Goal: Task Accomplishment & Management: Manage account settings

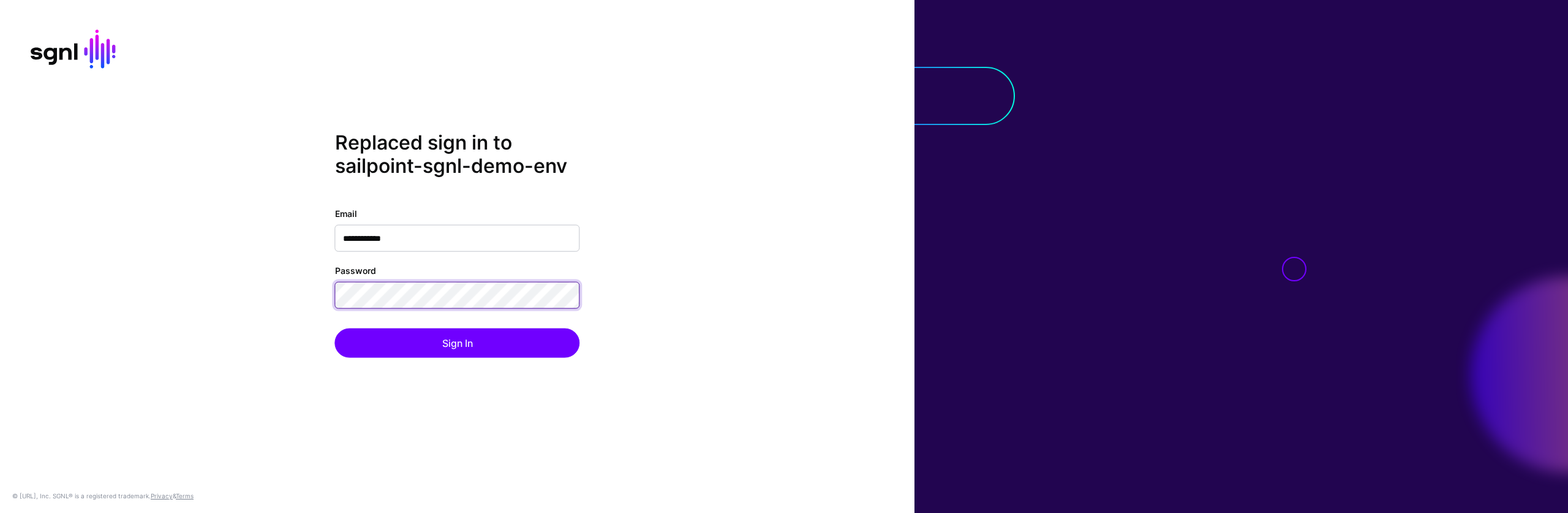
click at [335, 328] on button "Sign In" at bounding box center [457, 343] width 245 height 29
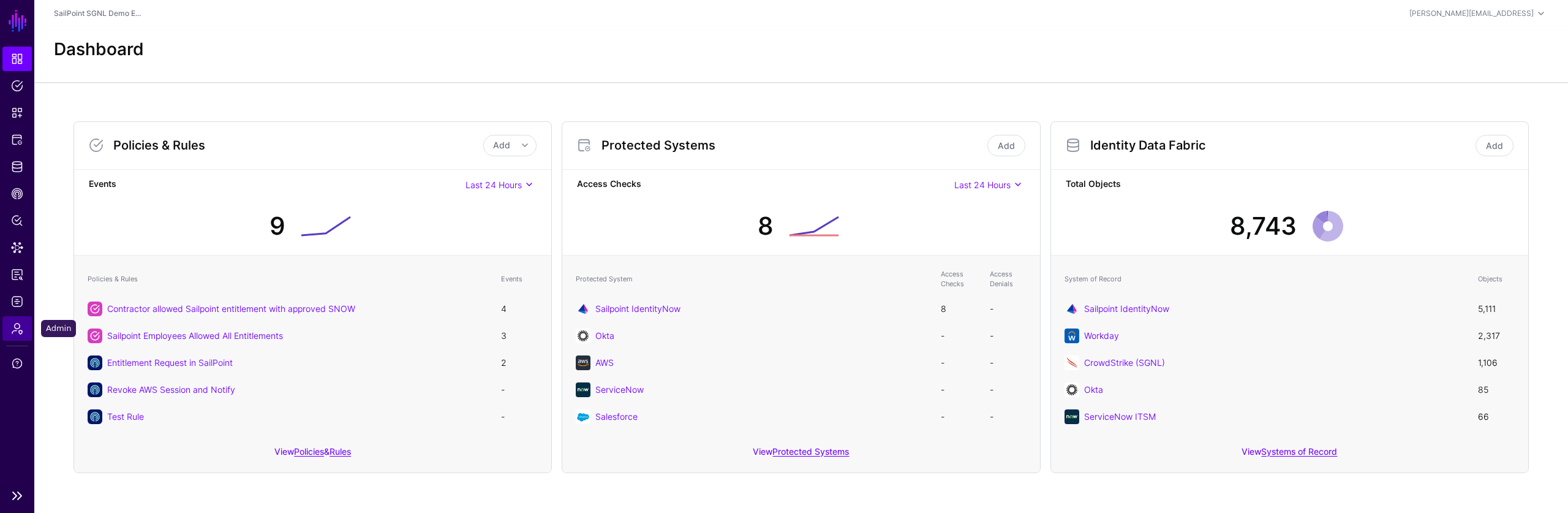
click at [21, 328] on span "Admin" at bounding box center [17, 328] width 13 height 13
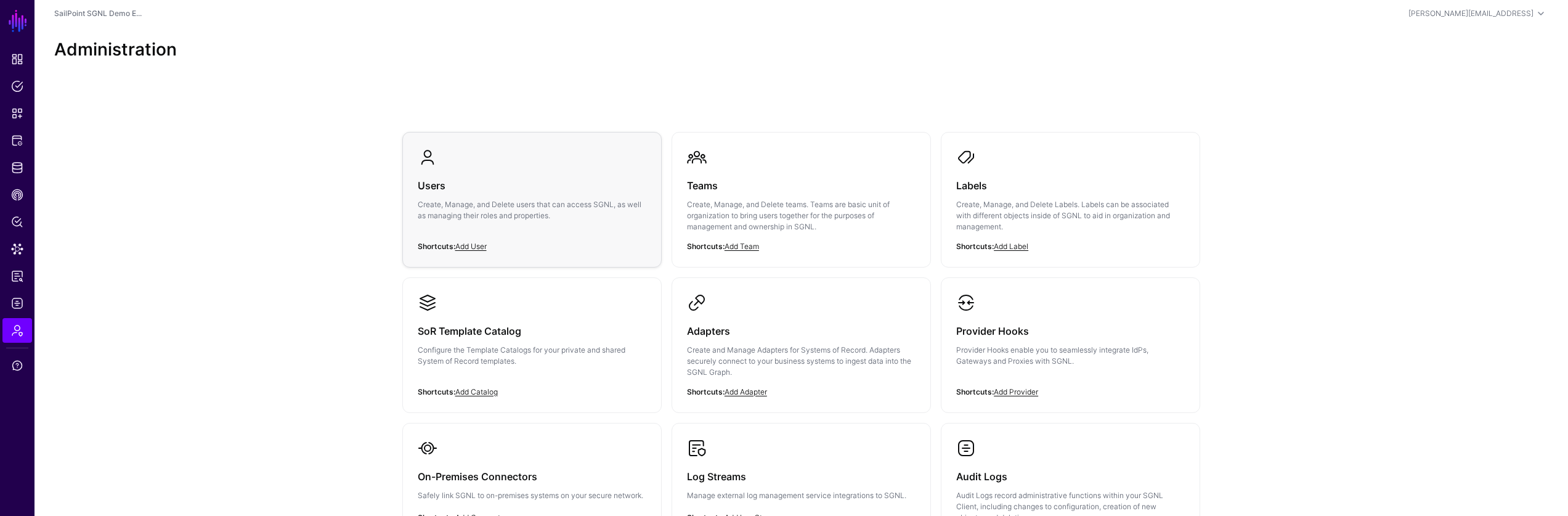
click at [445, 195] on div "Users Create, Manage, and Delete users that can access SGNL, as well as managin…" at bounding box center [532, 204] width 228 height 74
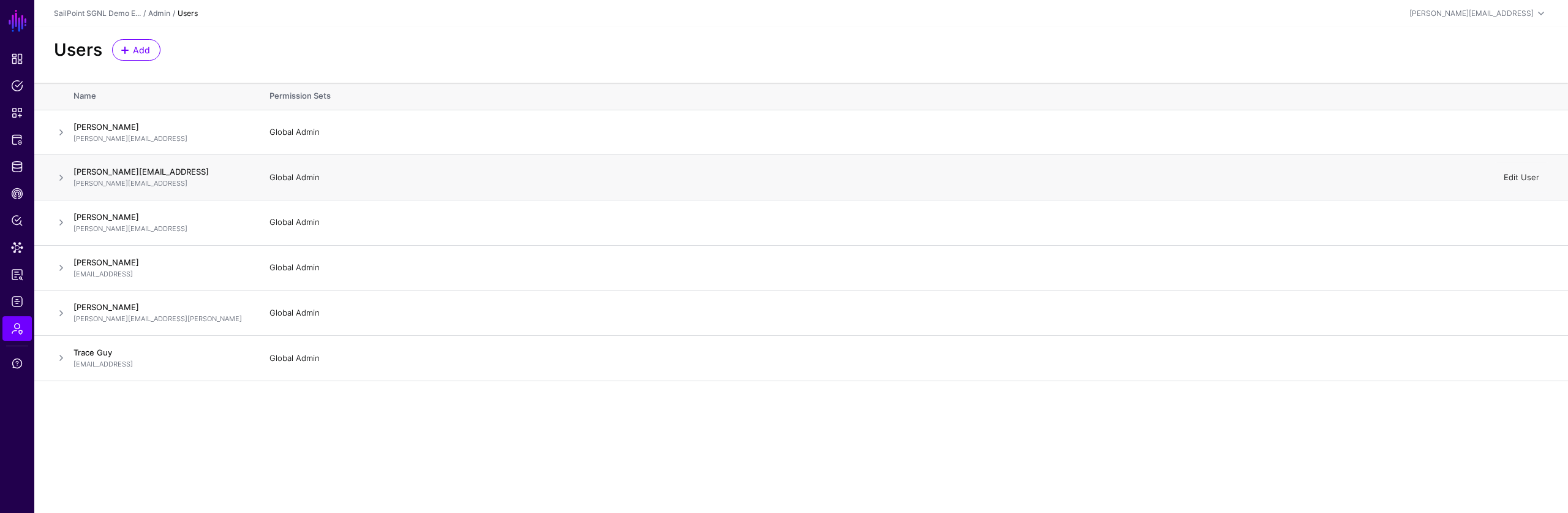
click at [1524, 176] on link "Edit User" at bounding box center [1521, 177] width 35 height 10
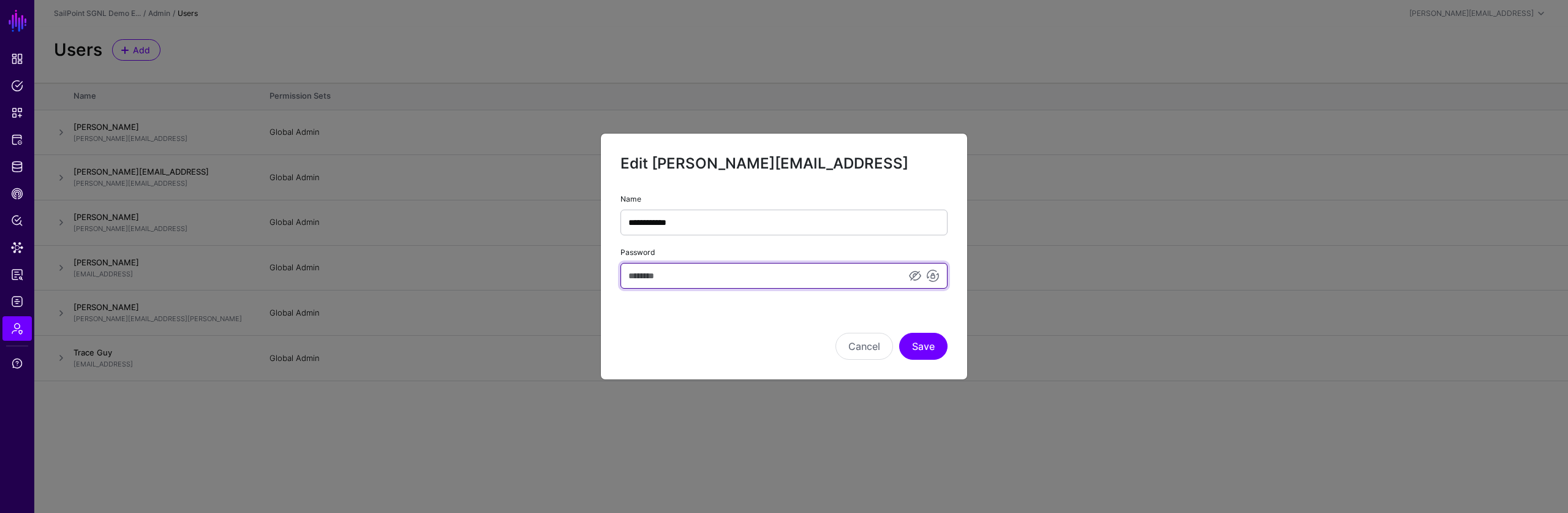
click at [814, 269] on input "Password" at bounding box center [784, 275] width 327 height 25
paste input "**********"
type input "**********"
click at [896, 271] on link at bounding box center [897, 275] width 15 height 15
click at [900, 272] on link at bounding box center [897, 275] width 15 height 15
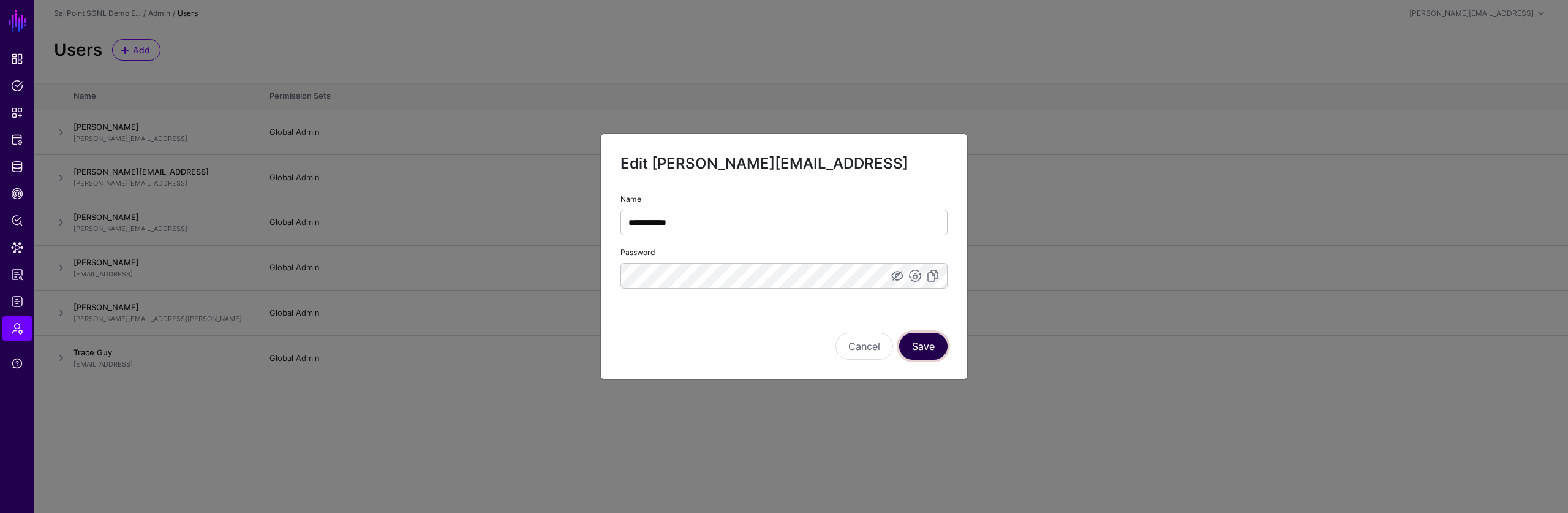
click at [933, 342] on button "Save" at bounding box center [923, 347] width 48 height 27
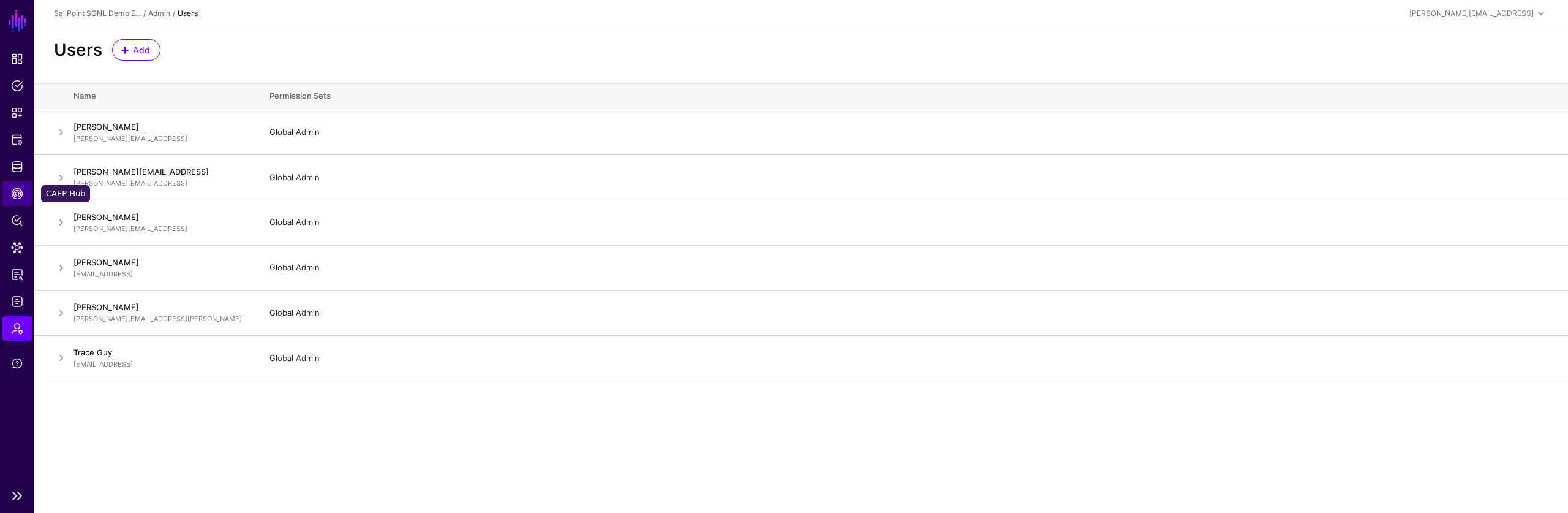
click at [20, 188] on span "CAEP Hub" at bounding box center [17, 194] width 13 height 13
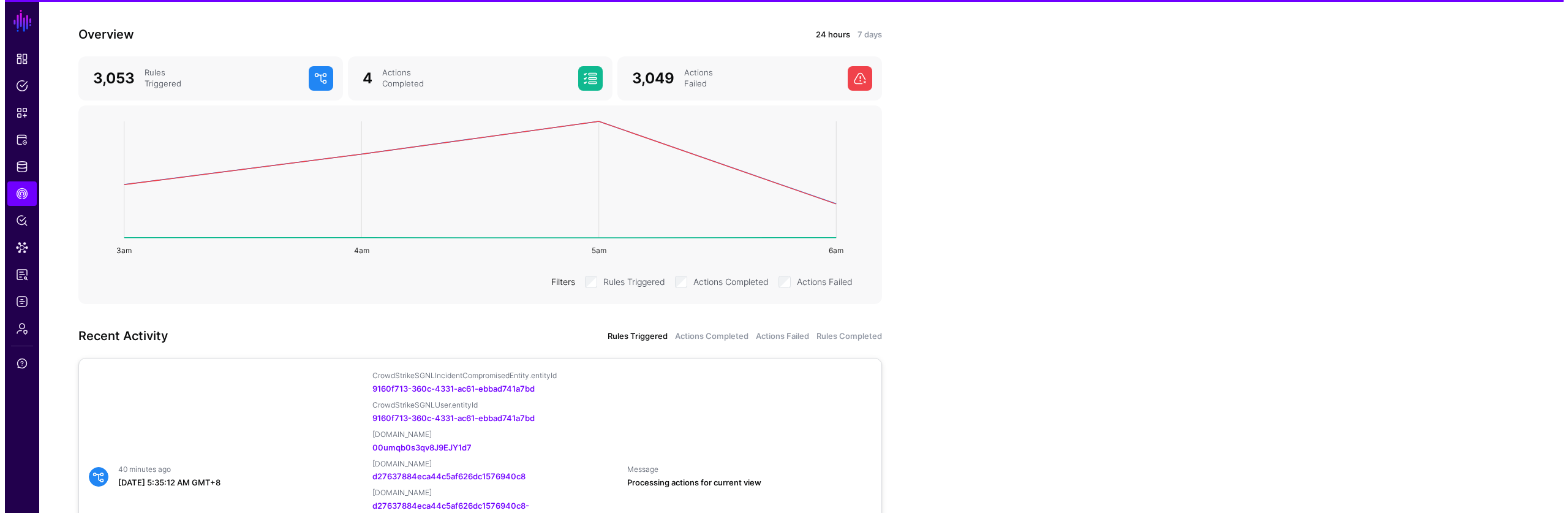
scroll to position [210, 0]
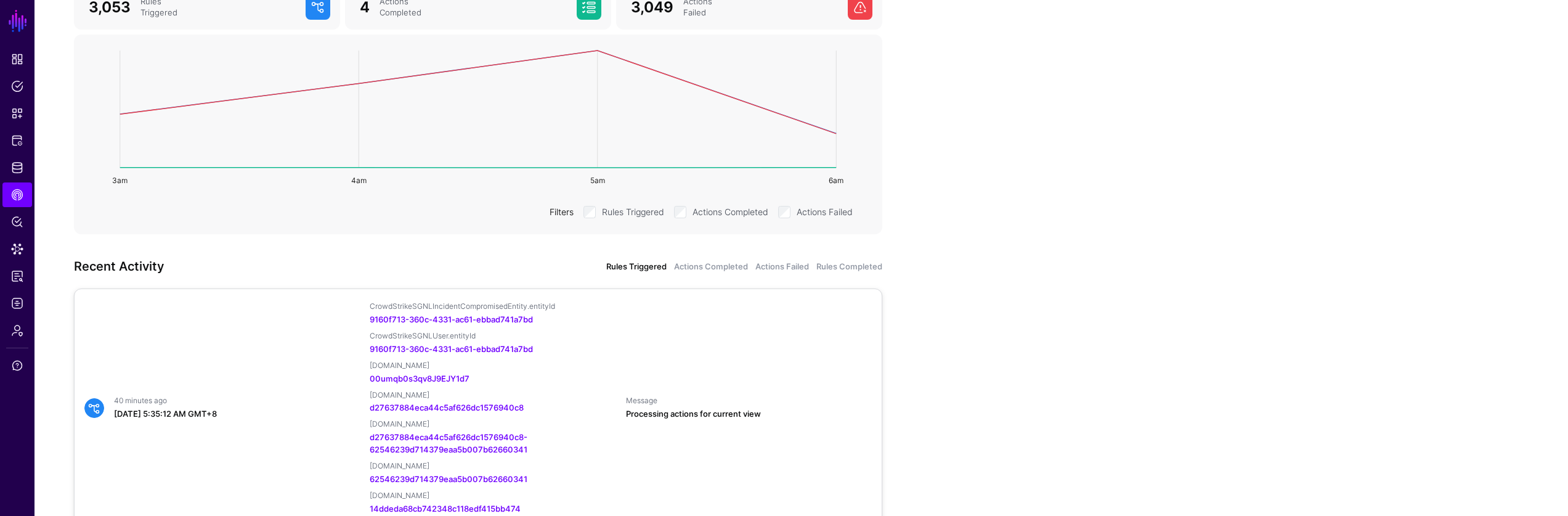
click at [613, 341] on div "CrowdStrikeSGNLIncidentCompromisedEntity.entityId 9160f713-360c-4331-ac61-ebbad…" at bounding box center [493, 408] width 256 height 214
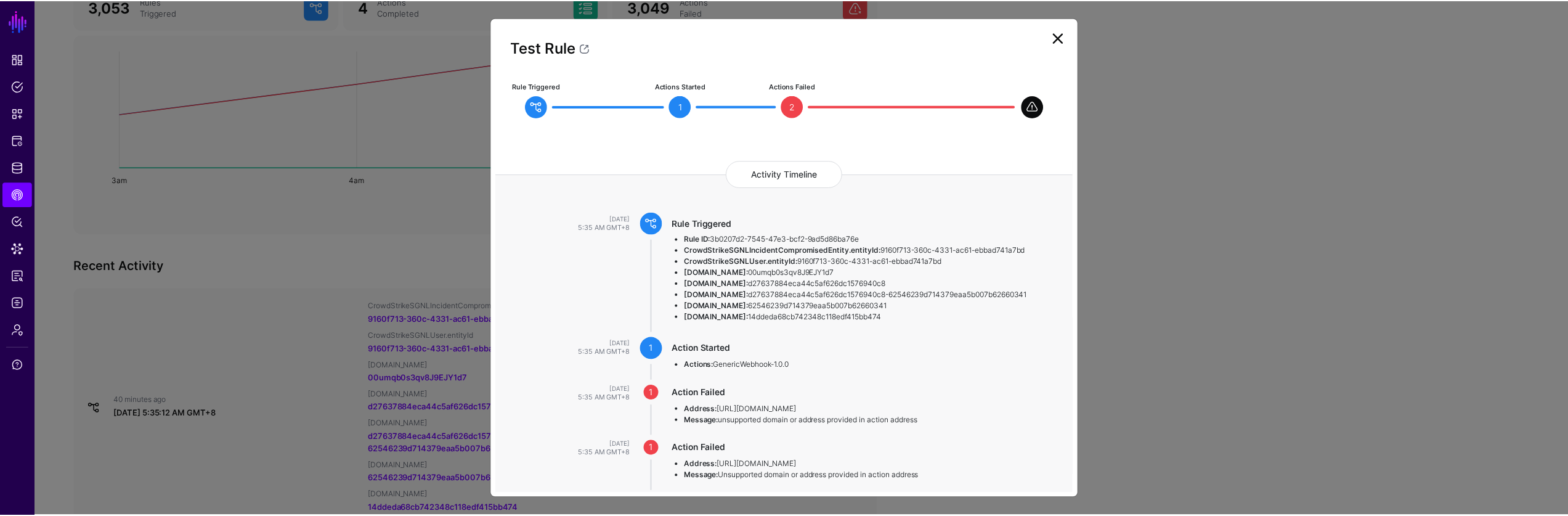
scroll to position [106, 0]
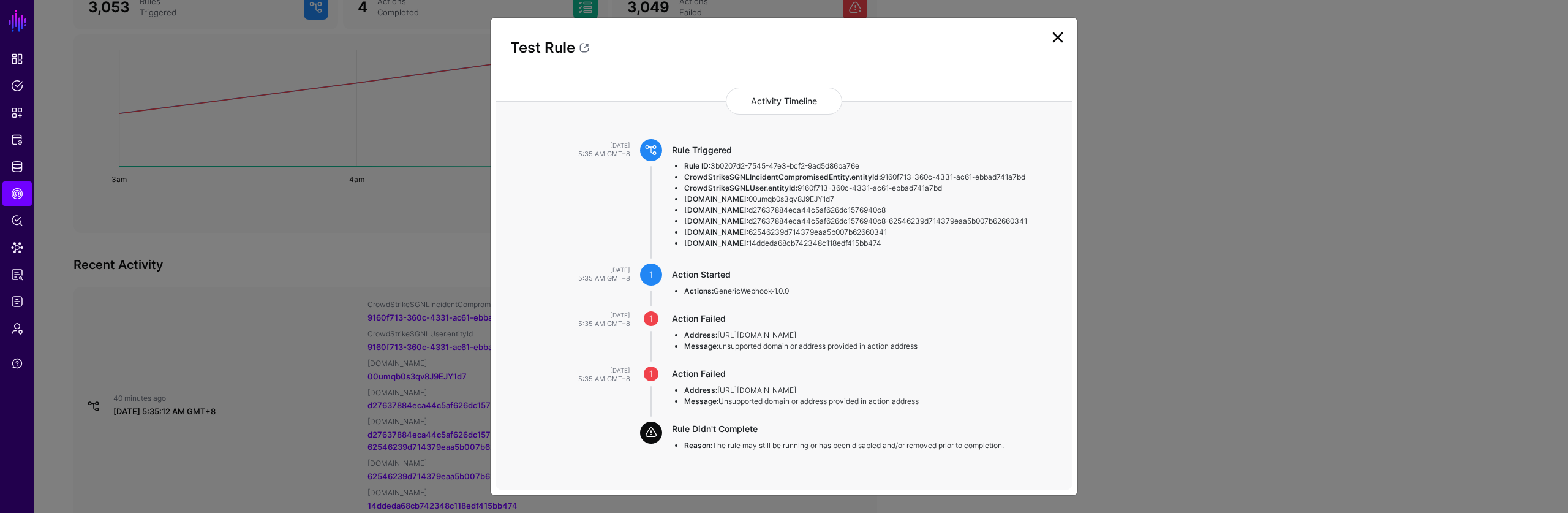
drag, startPoint x: 1216, startPoint y: 201, endPoint x: 1099, endPoint y: 227, distance: 119.9
click at [1216, 201] on ngb-modal-window "Test Rule Rule Triggered Actions Started 1 Actions Failed 2 Activity Timeline […" at bounding box center [784, 256] width 1568 height 513
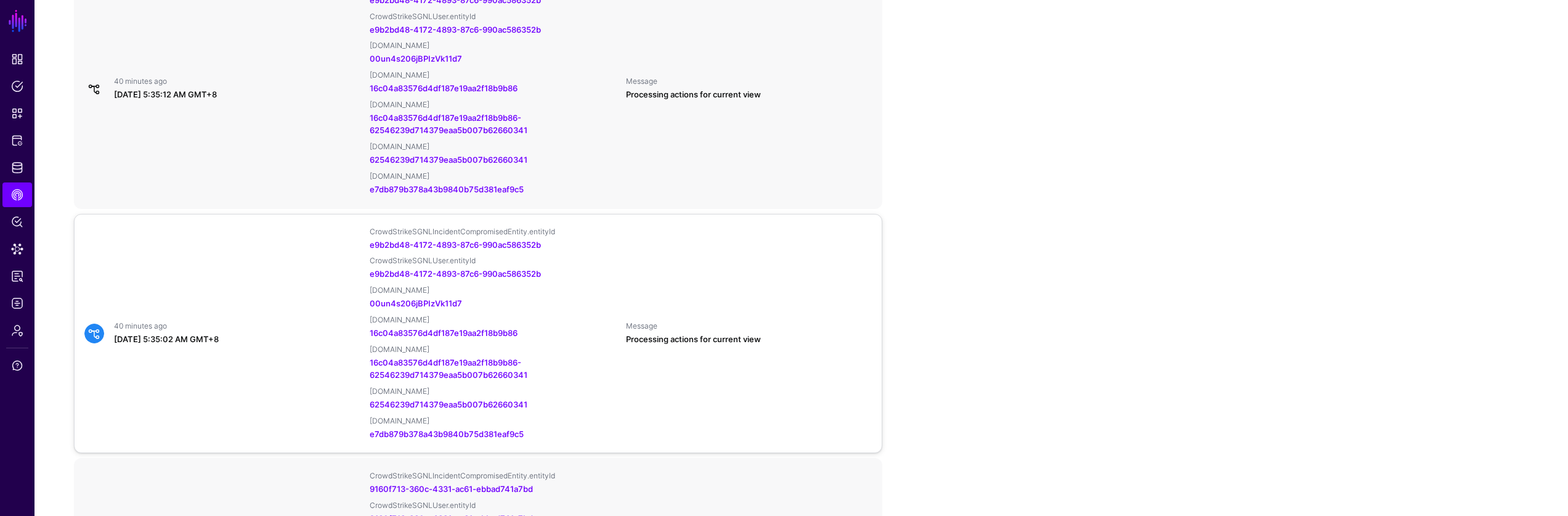
scroll to position [868, 0]
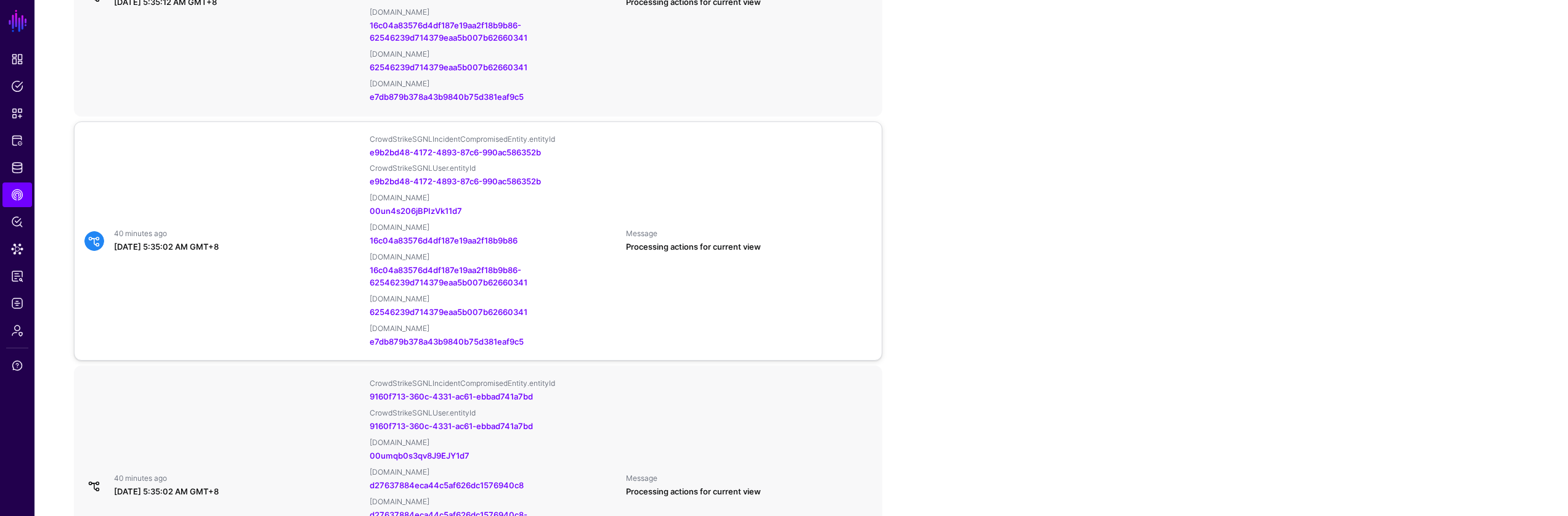
click at [716, 271] on div "40 minutes ago August 30, 2025 at 5:35:02 AM GMT+8 CrowdStrikeSGNLIncidentCompr…" at bounding box center [478, 240] width 797 height 214
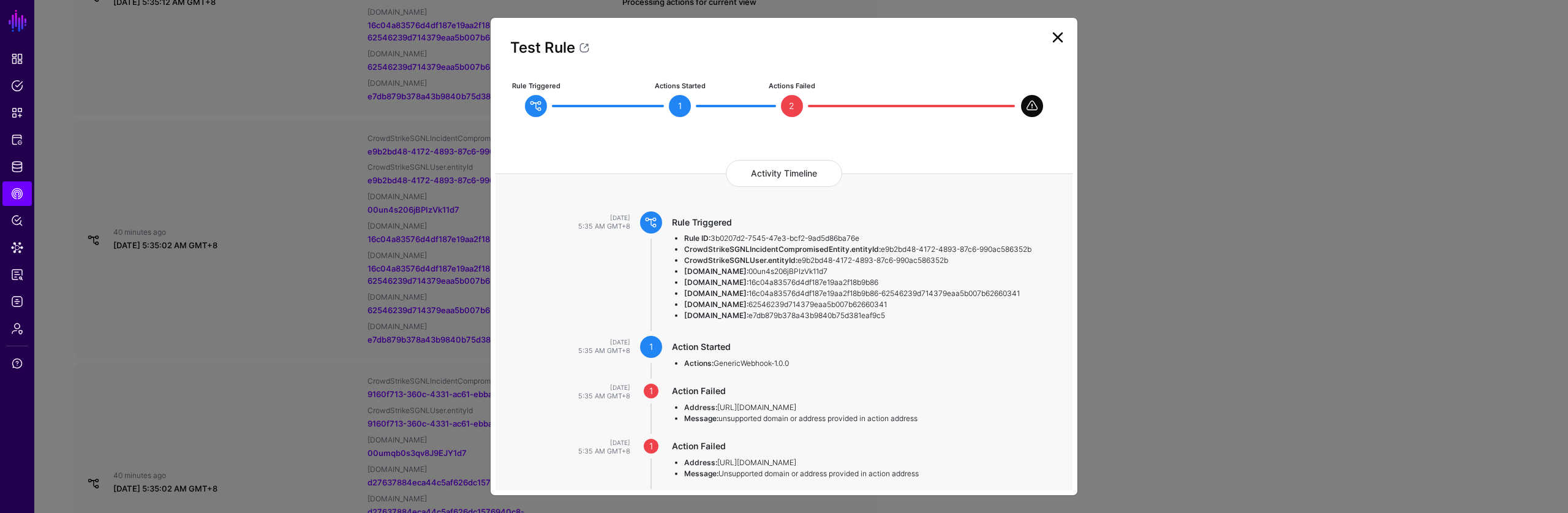
click at [1235, 231] on ngb-modal-window "Test Rule Rule Triggered Actions Started 1 Actions Failed 2 Activity Timeline […" at bounding box center [784, 256] width 1568 height 513
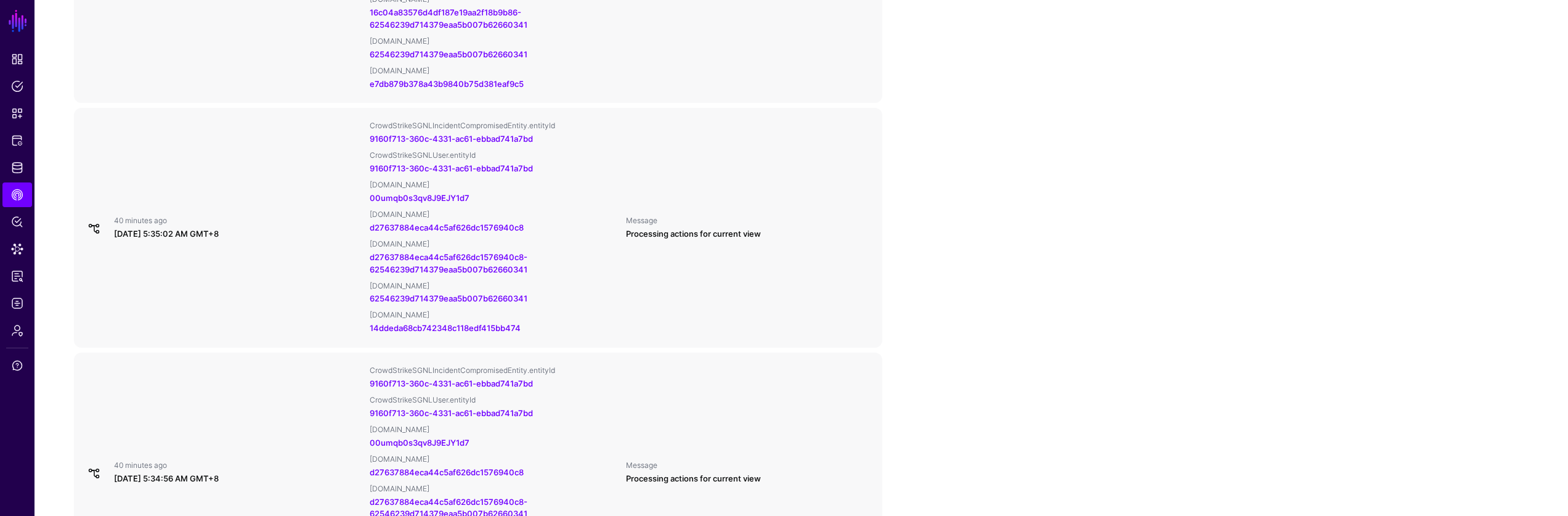
scroll to position [1521, 0]
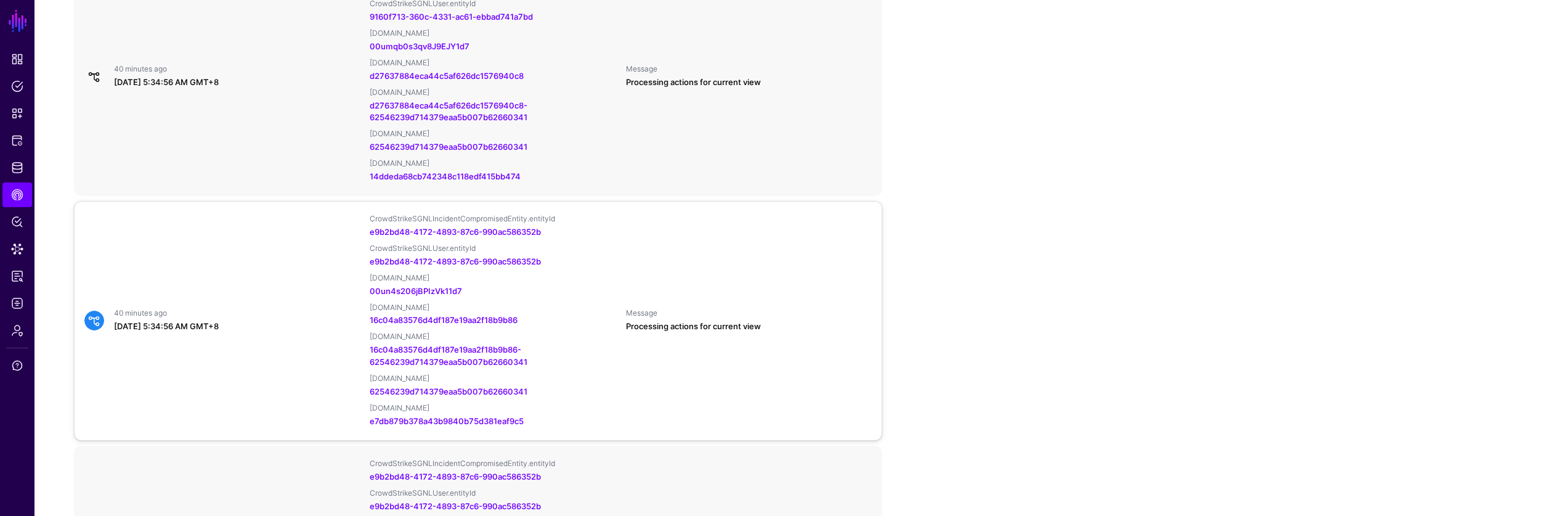
click at [687, 329] on div "Processing actions for current view" at bounding box center [749, 326] width 246 height 13
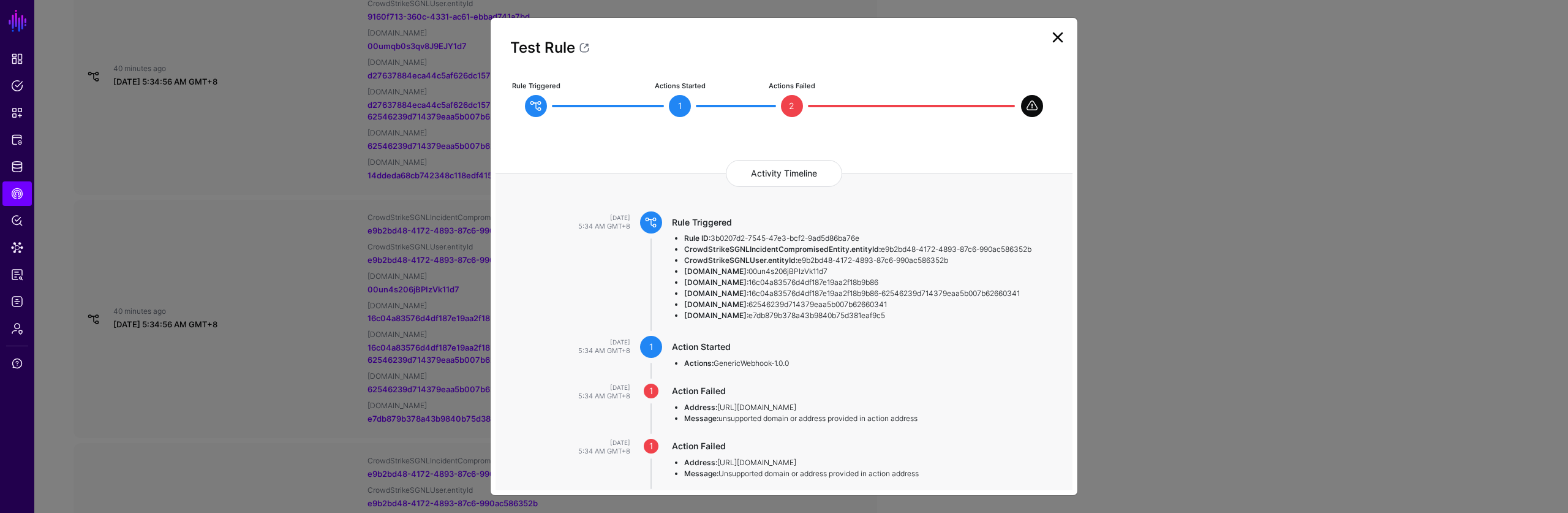
drag, startPoint x: 1206, startPoint y: 241, endPoint x: 1167, endPoint y: 213, distance: 48.0
click at [1204, 240] on ngb-modal-window "Test Rule Rule Triggered Actions Started 1 Actions Failed 2 Activity Timeline […" at bounding box center [784, 256] width 1568 height 513
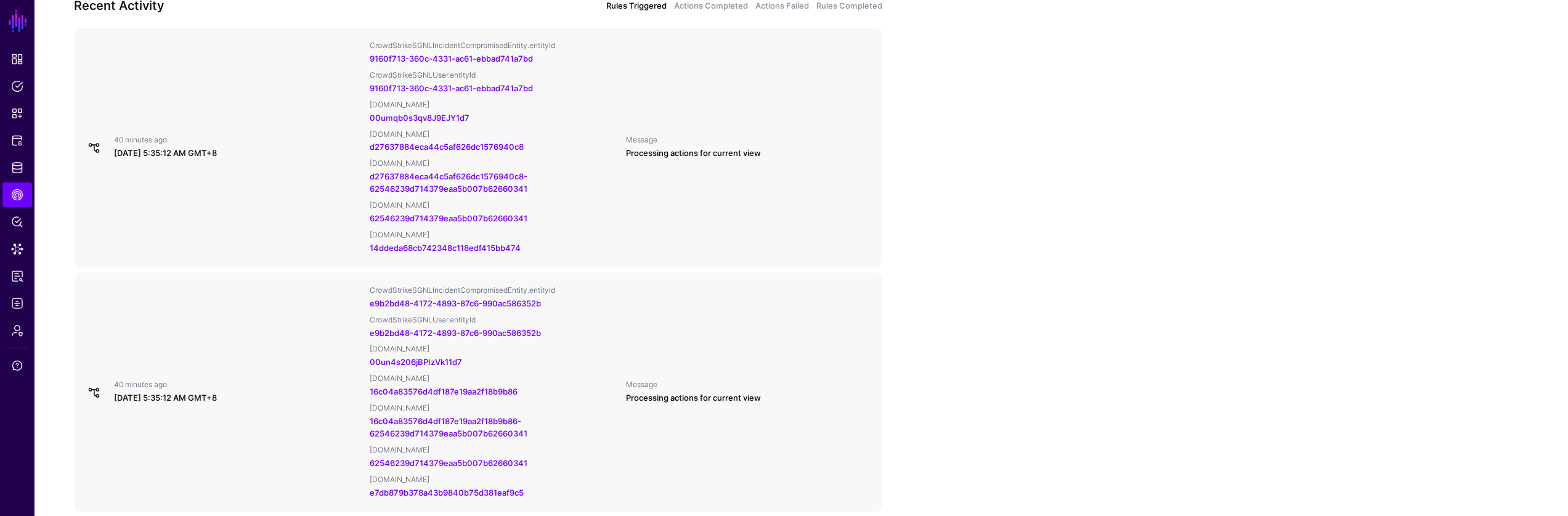
scroll to position [188, 0]
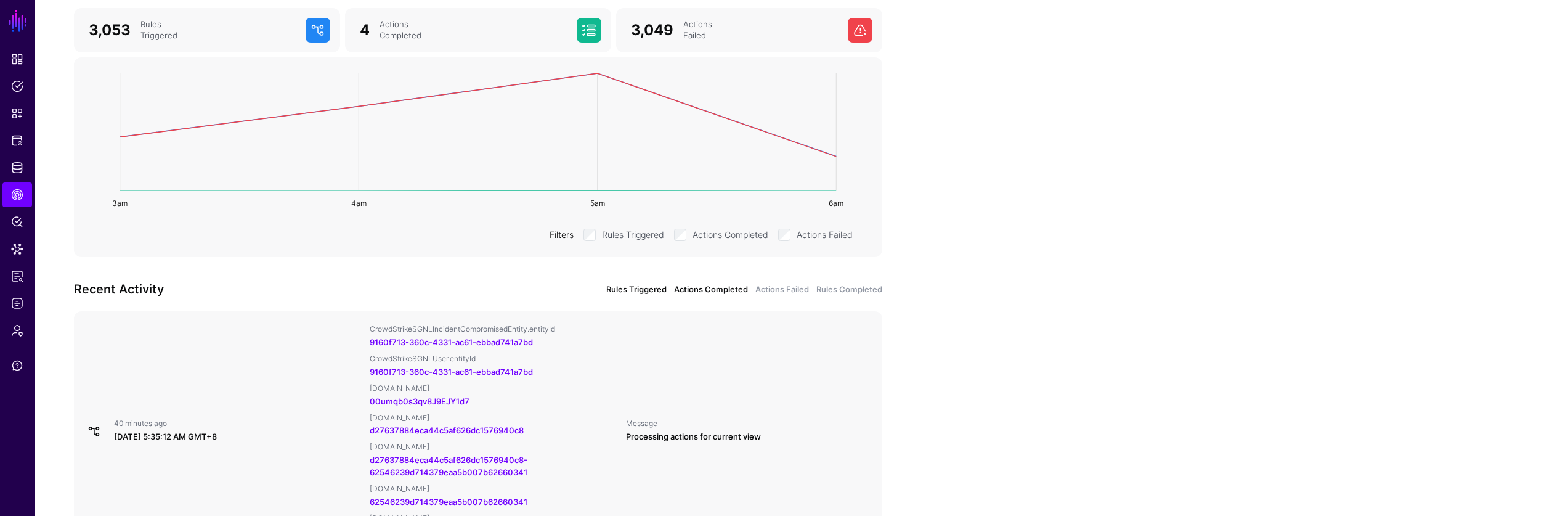
click at [694, 292] on link "Actions Completed" at bounding box center [711, 290] width 74 height 13
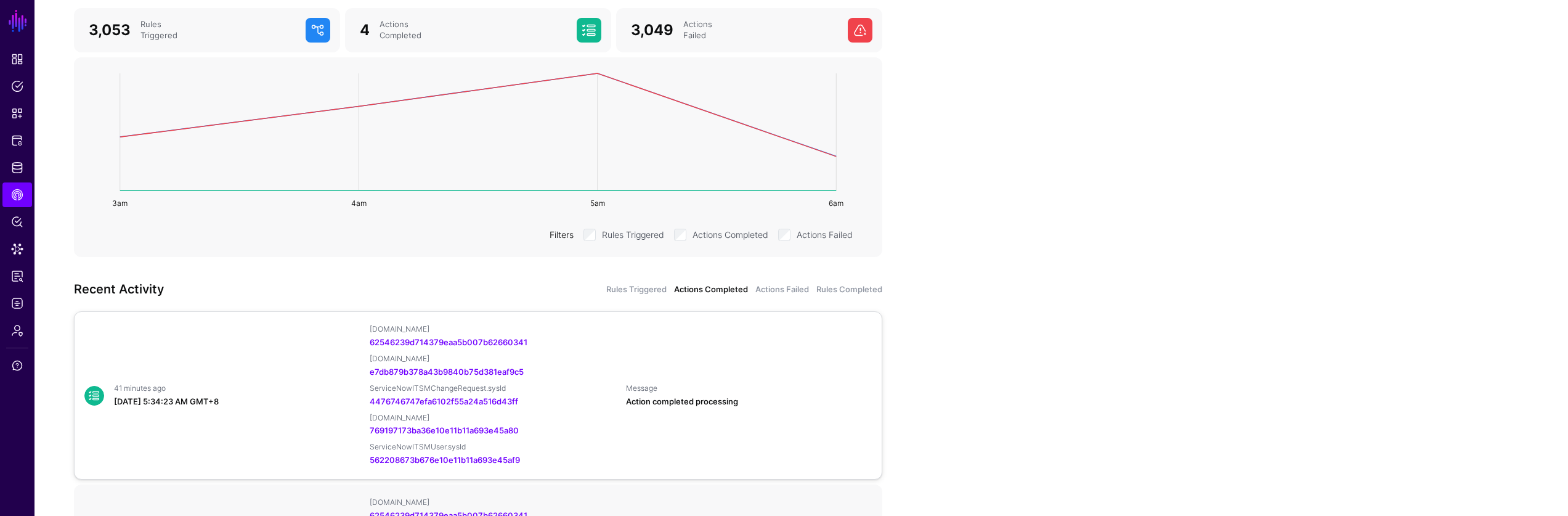
click at [810, 354] on div "41 minutes ago August 30, 2025 at 5:34:23 AM GMT+8 SailpointIdentityNowEntitlem…" at bounding box center [478, 395] width 797 height 143
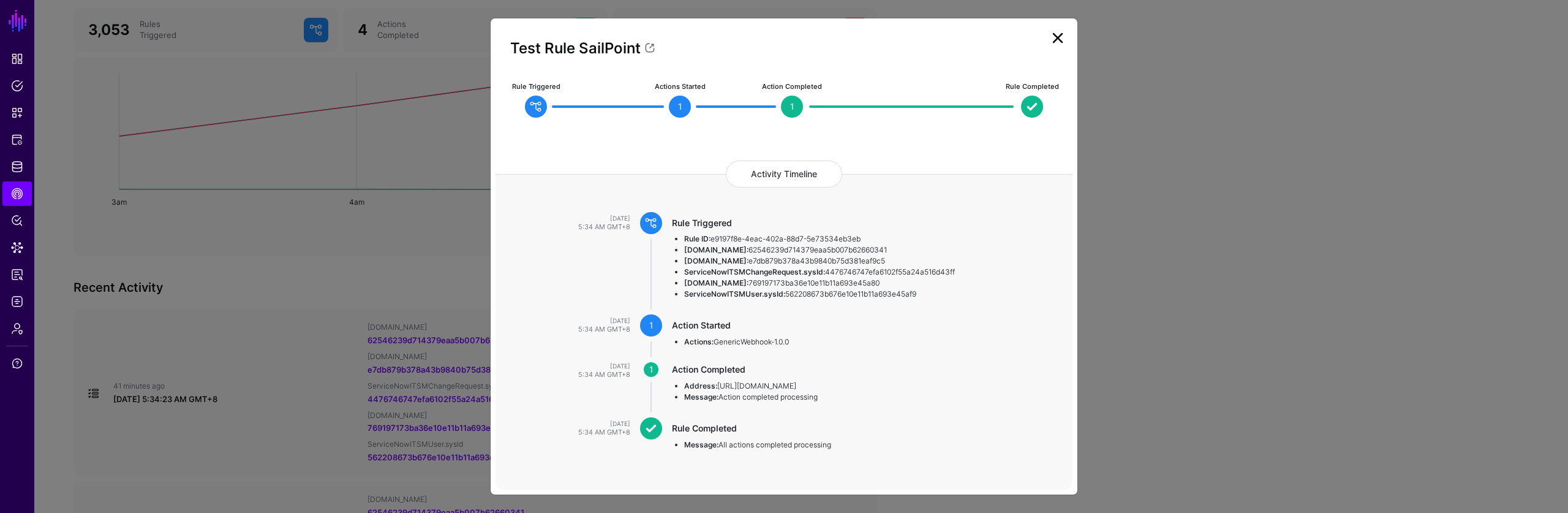
click at [1227, 240] on ngb-modal-window "Test Rule SailPoint Rule Triggered Actions Started 1 Action Completed 1 Rule Co…" at bounding box center [784, 256] width 1568 height 513
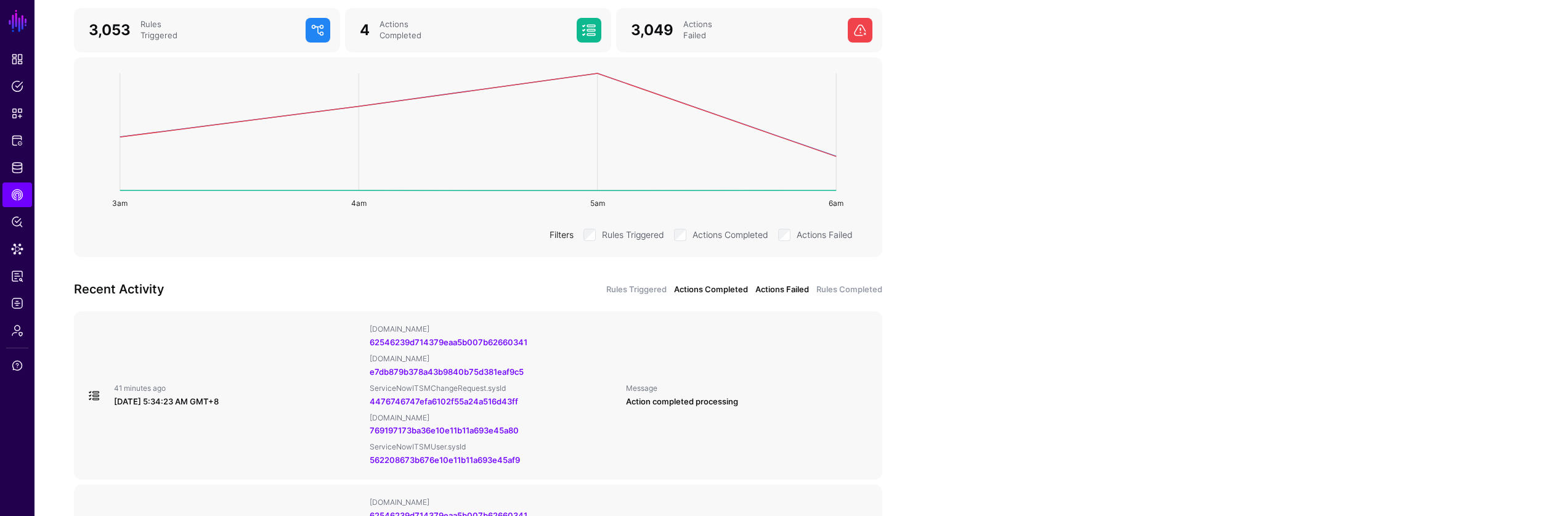
click at [768, 292] on link "Actions Failed" at bounding box center [782, 290] width 53 height 13
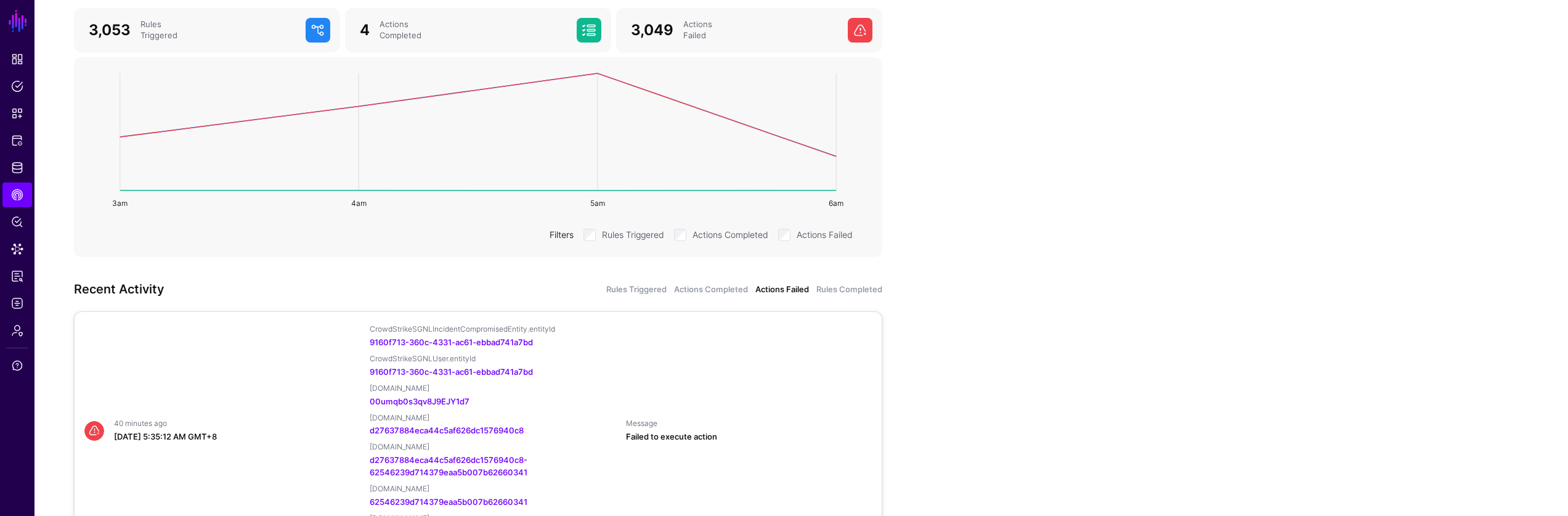
click at [687, 386] on div "40 minutes ago August 30, 2025 at 5:35:12 AM GMT+8 CrowdStrikeSGNLIncidentCompr…" at bounding box center [478, 430] width 797 height 214
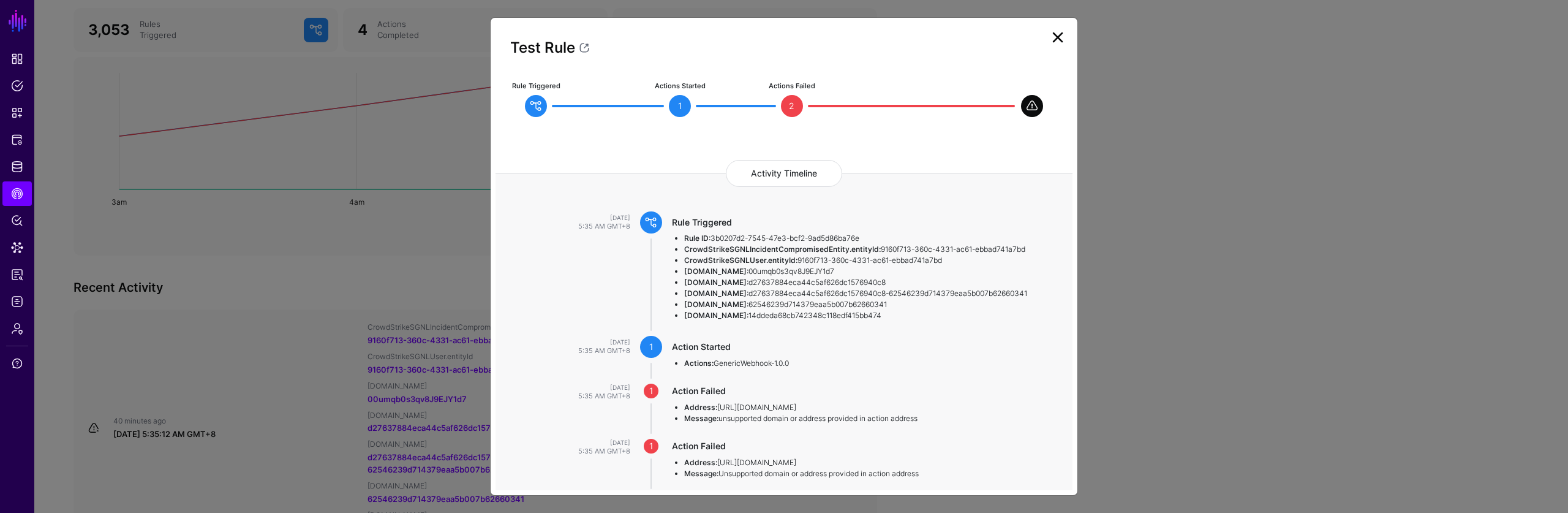
click at [1226, 231] on ngb-modal-window "Test Rule Rule Triggered Actions Started 1 Actions Failed 2 Activity Timeline […" at bounding box center [784, 256] width 1568 height 513
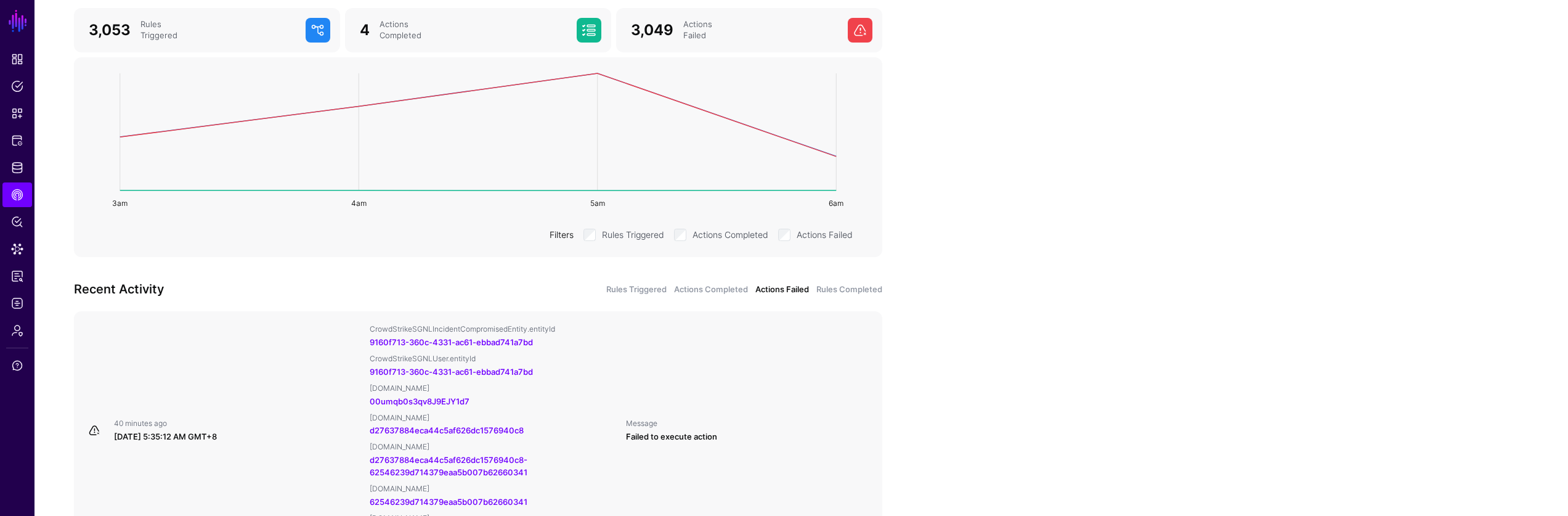
click at [838, 295] on div "Recent Activity Rules Triggered Actions Completed Actions Failed Rules Completed" at bounding box center [478, 290] width 823 height 20
click at [838, 290] on link "Rules Completed" at bounding box center [848, 290] width 66 height 13
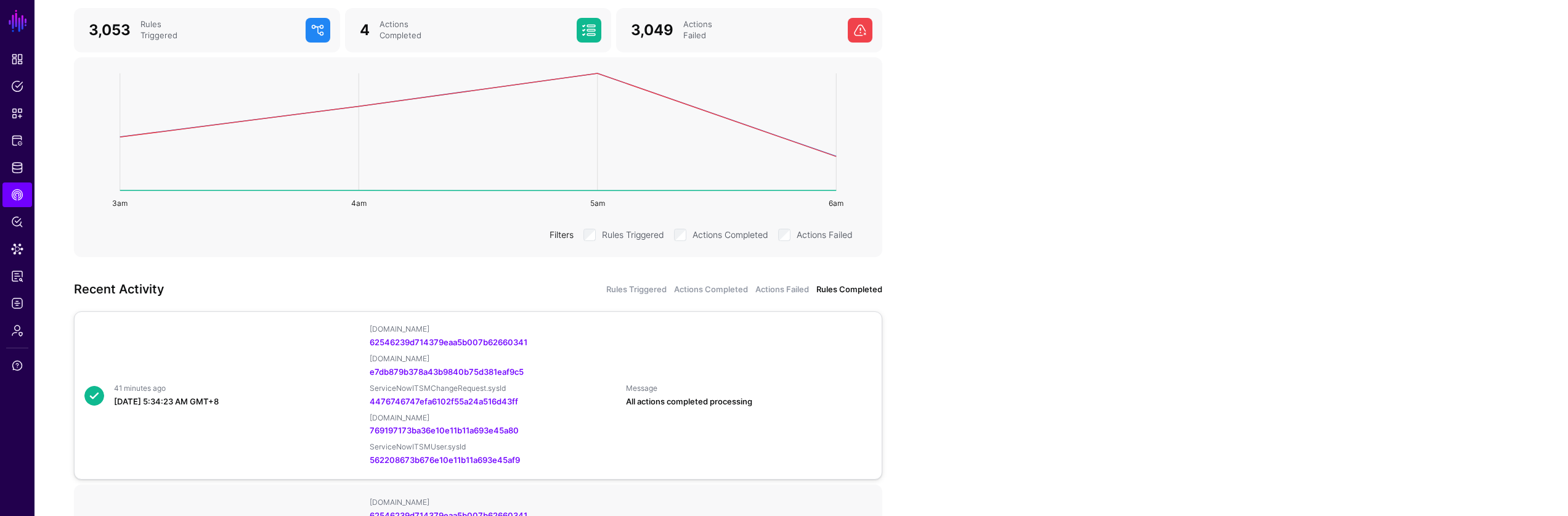
click at [743, 366] on div "41 minutes ago August 30, 2025 at 5:34:23 AM GMT+8 SailpointIdentityNowEntitlem…" at bounding box center [478, 395] width 797 height 143
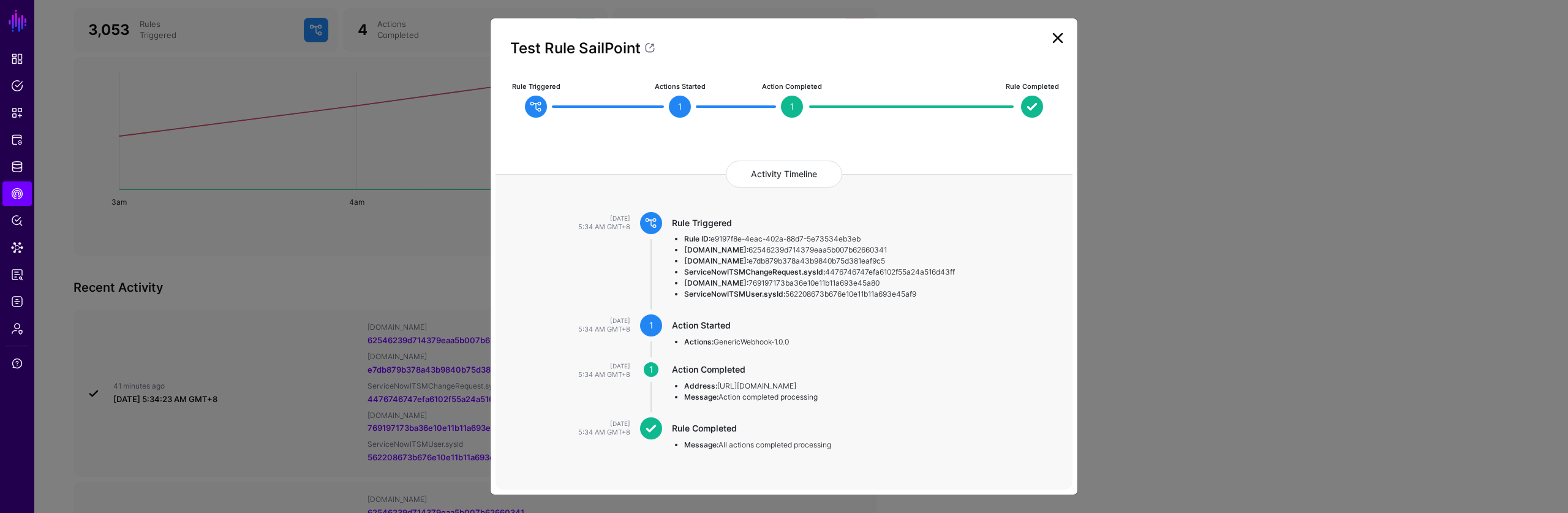
click at [1114, 223] on ngb-modal-window "Test Rule SailPoint Rule Triggered Actions Started 1 Action Completed 1 Rule Co…" at bounding box center [784, 256] width 1568 height 513
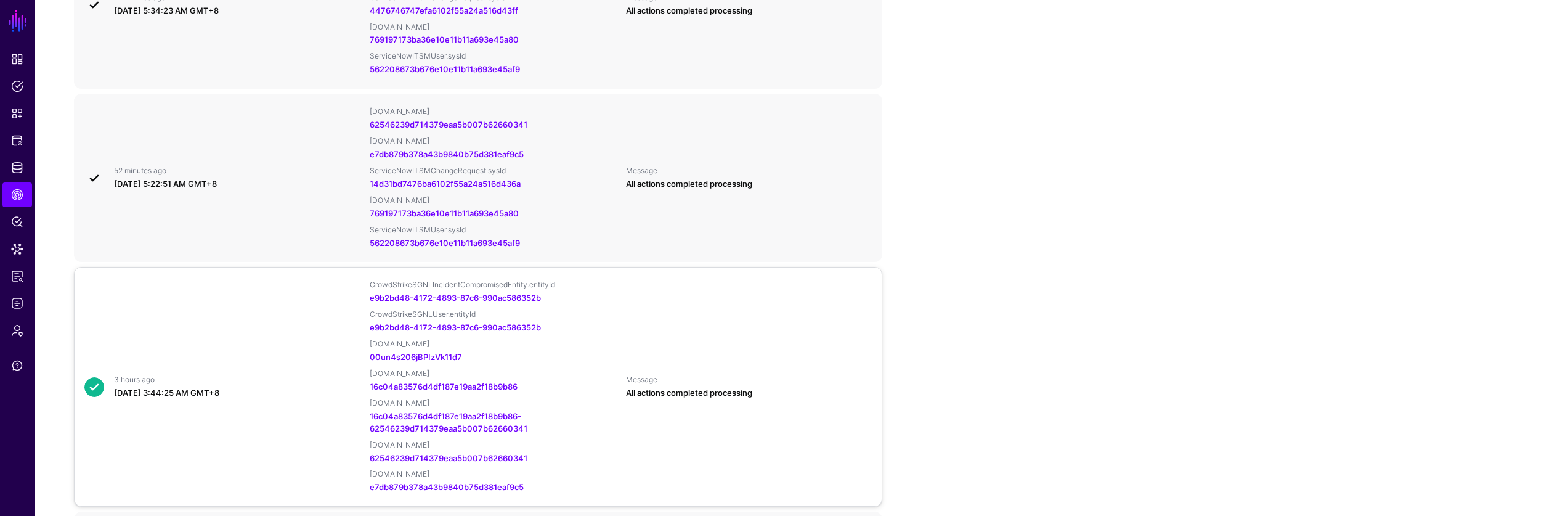
scroll to position [606, 0]
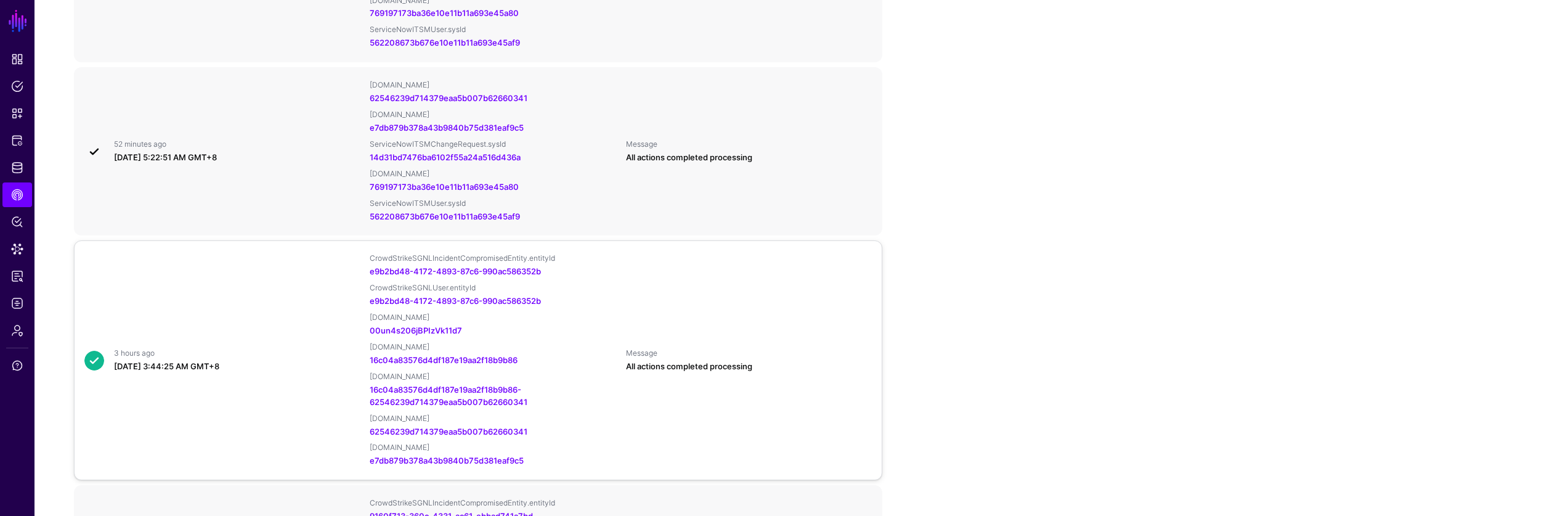
click at [711, 317] on div "3 hours ago August 30, 2025 at 3:44:25 AM GMT+8 CrowdStrikeSGNLIncidentCompromi…" at bounding box center [478, 359] width 797 height 214
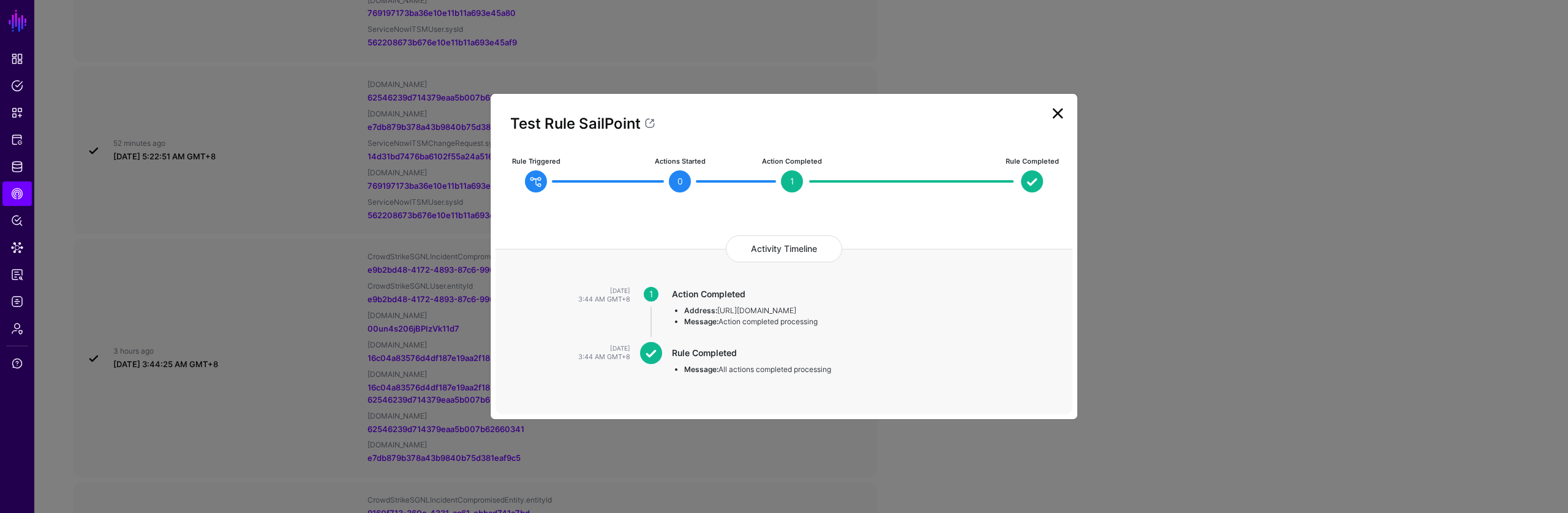
click at [439, 322] on ngb-modal-window "Test Rule SailPoint Rule Triggered Actions Started 0 Action Completed 1 Rule Co…" at bounding box center [784, 256] width 1568 height 513
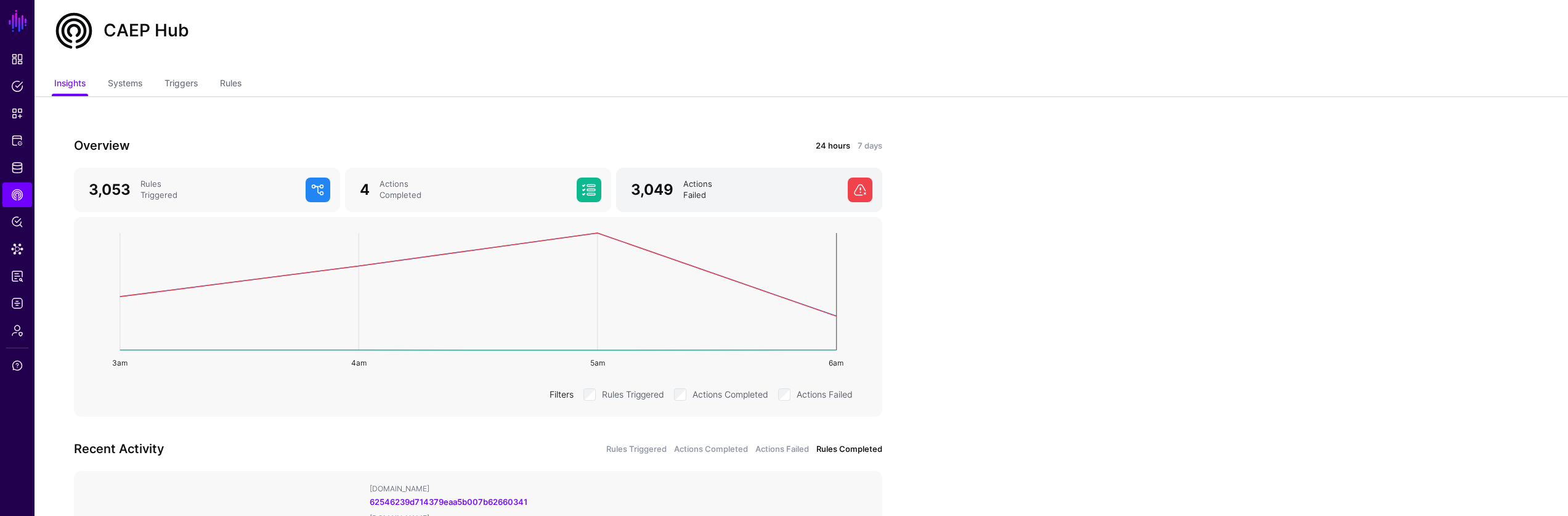
scroll to position [0, 0]
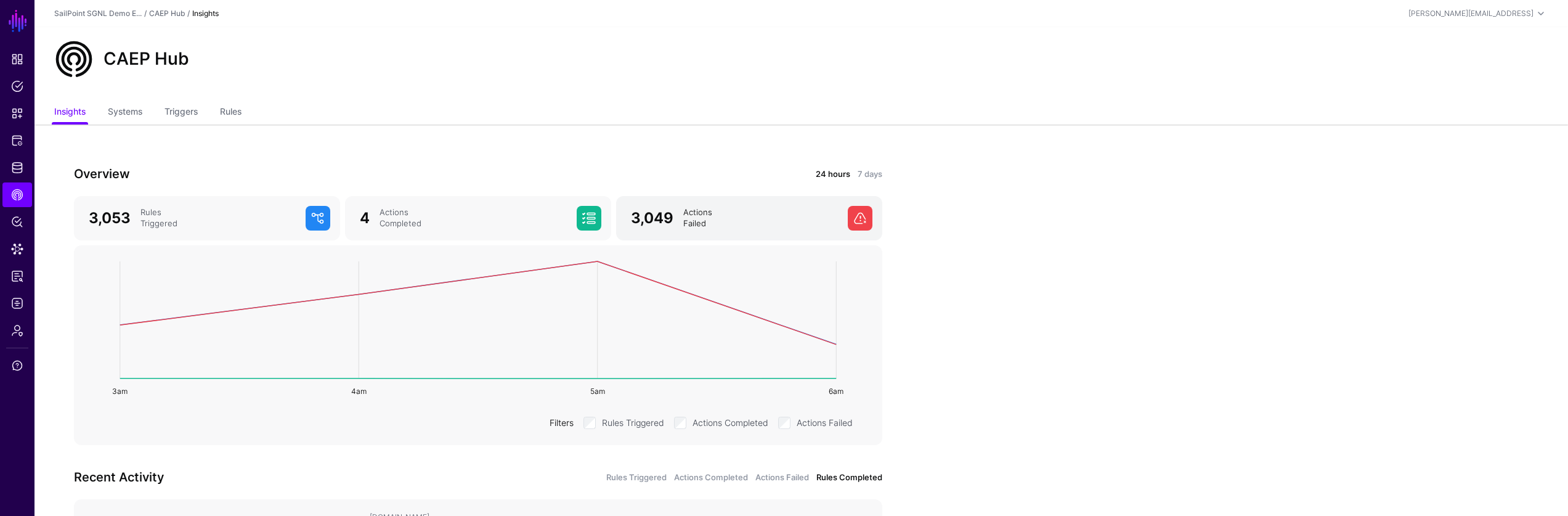
click at [730, 217] on div "Actions Failed" at bounding box center [760, 218] width 164 height 23
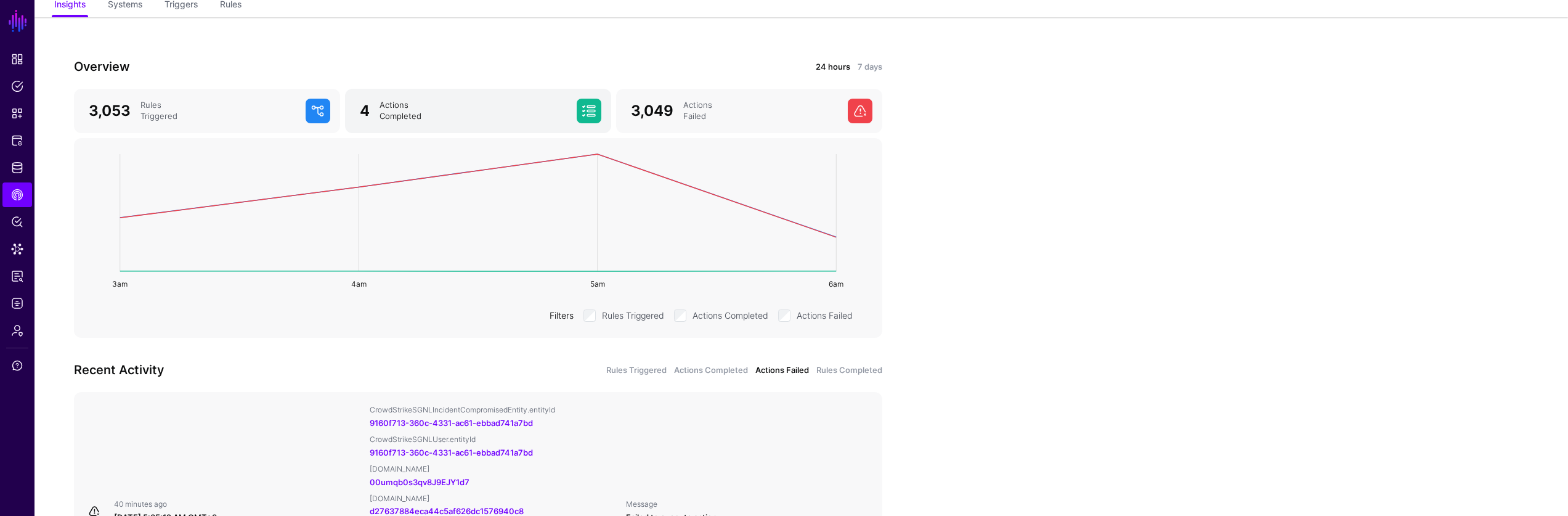
click at [519, 102] on div "Actions Completed" at bounding box center [473, 110] width 197 height 23
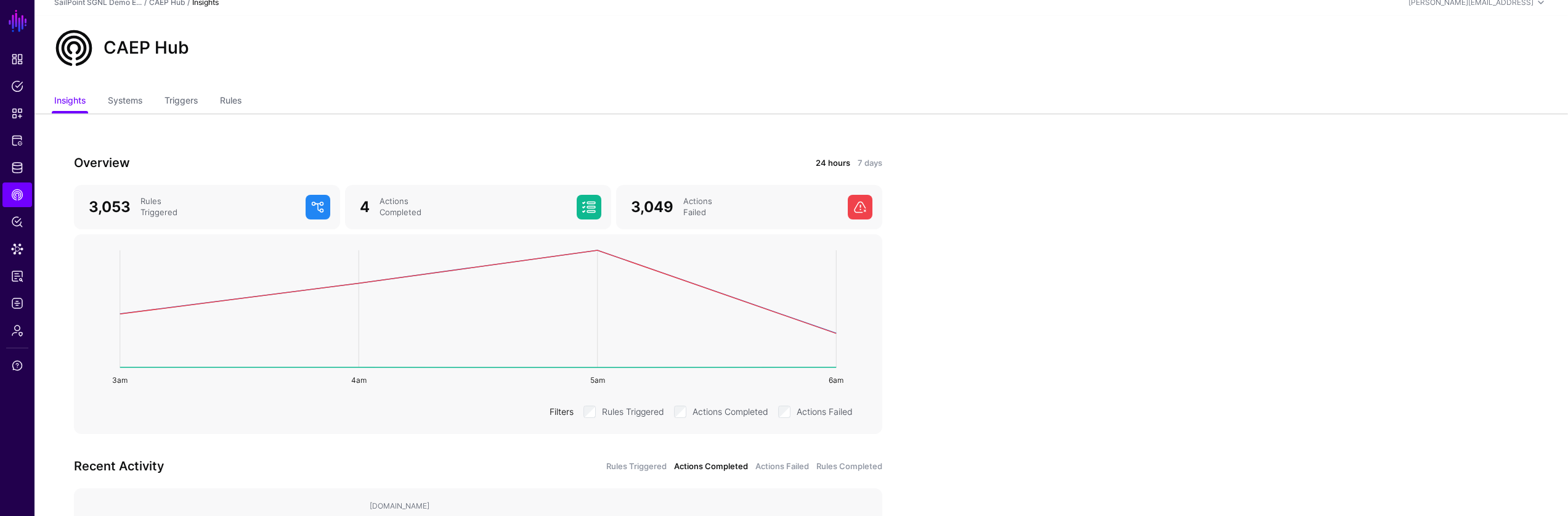
scroll to position [4, 0]
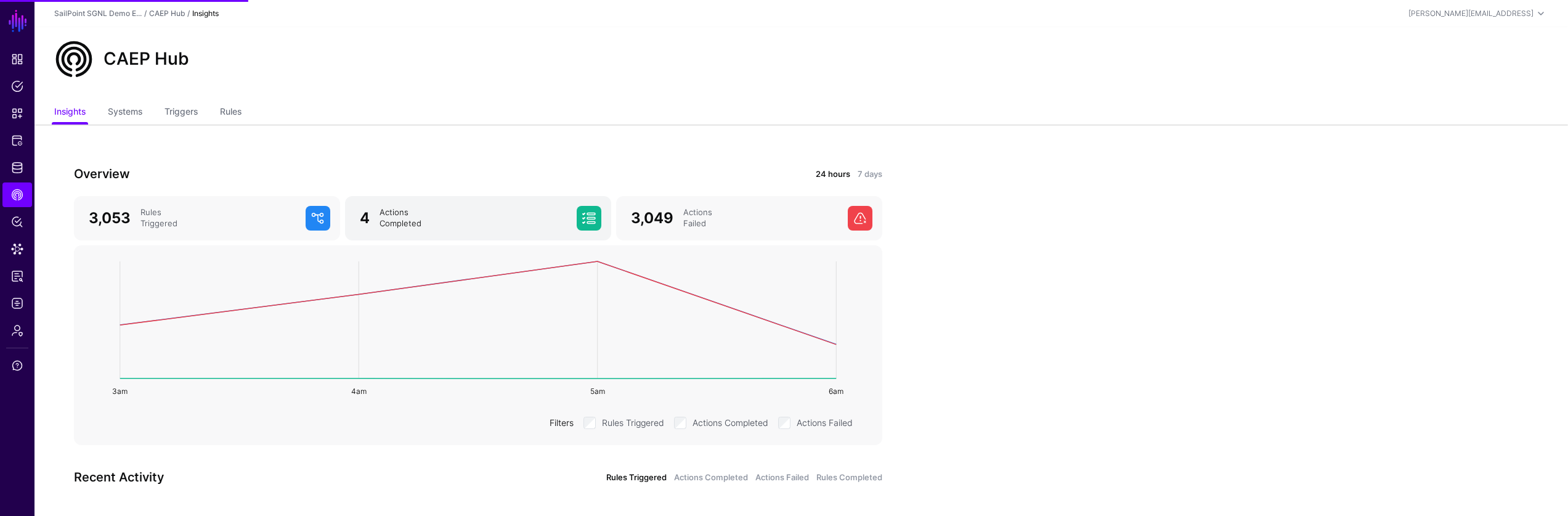
click at [541, 205] on link "4 Actions Completed" at bounding box center [477, 218] width 266 height 44
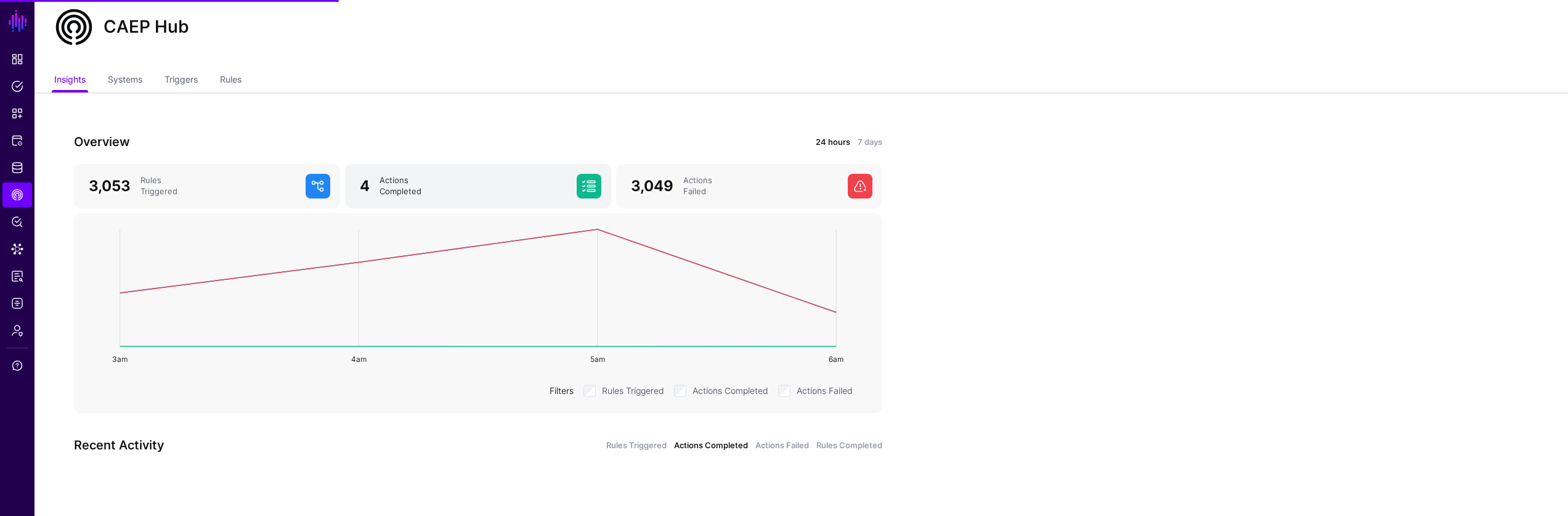
scroll to position [32, 0]
click at [704, 175] on div "Actions Failed" at bounding box center [760, 185] width 164 height 23
click at [226, 185] on div "Rules Triggered" at bounding box center [219, 185] width 165 height 23
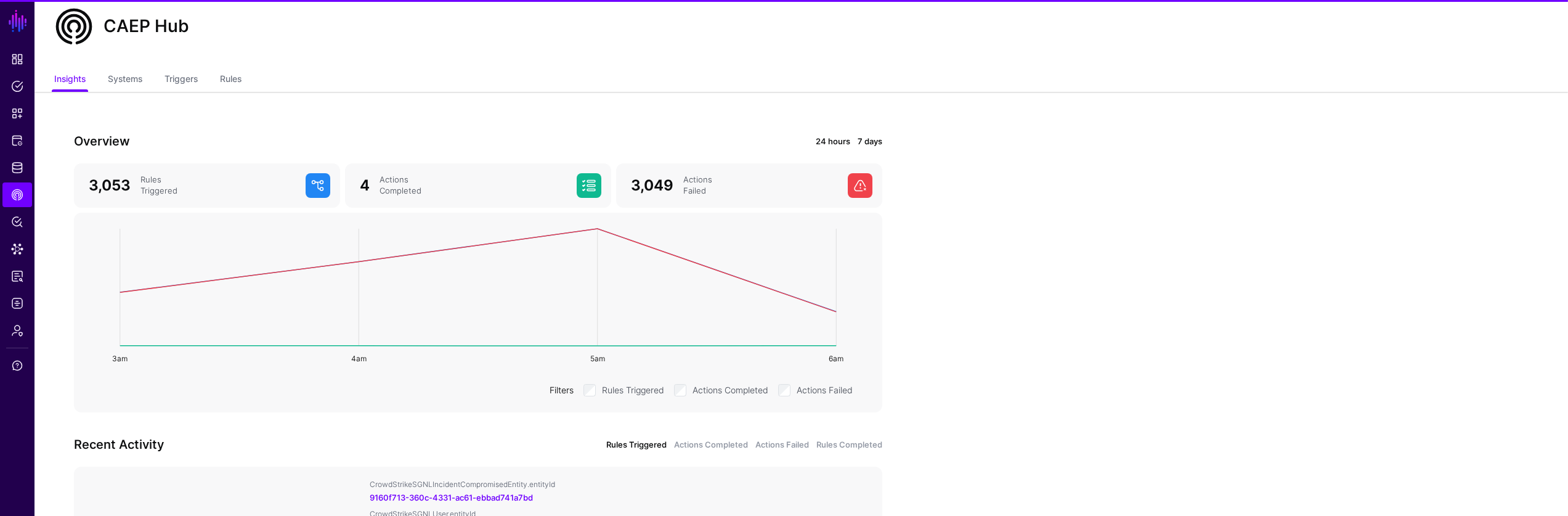
click at [876, 138] on link "7 days" at bounding box center [869, 142] width 25 height 13
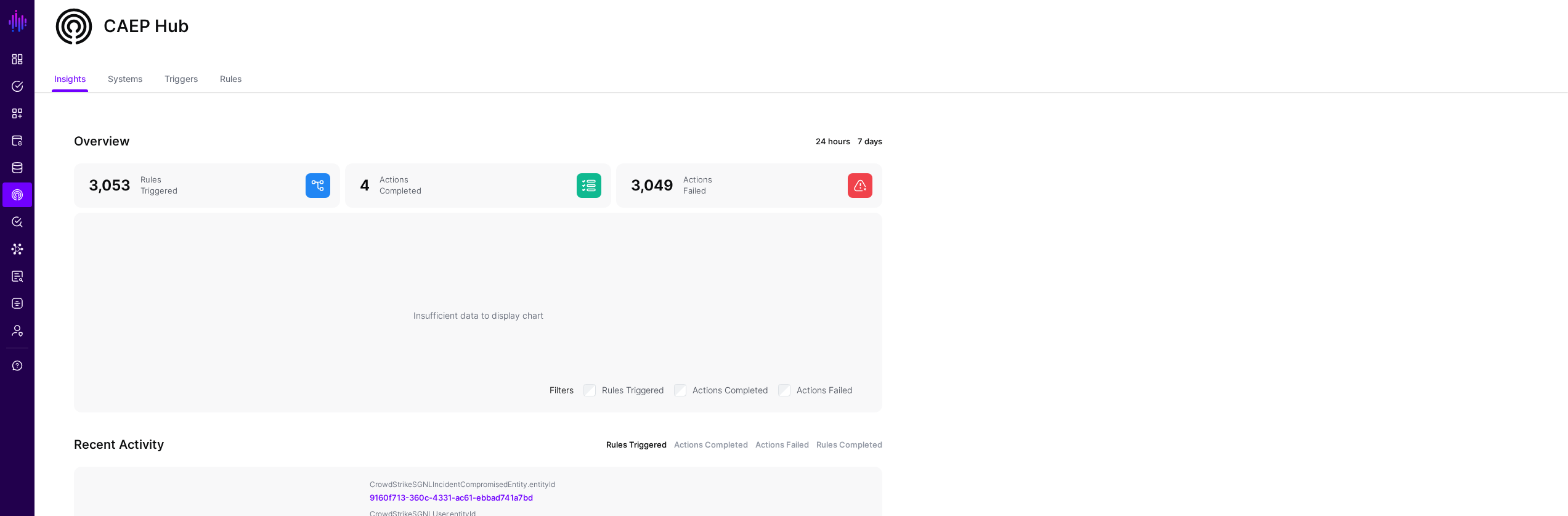
click at [838, 141] on link "24 hours" at bounding box center [833, 142] width 34 height 13
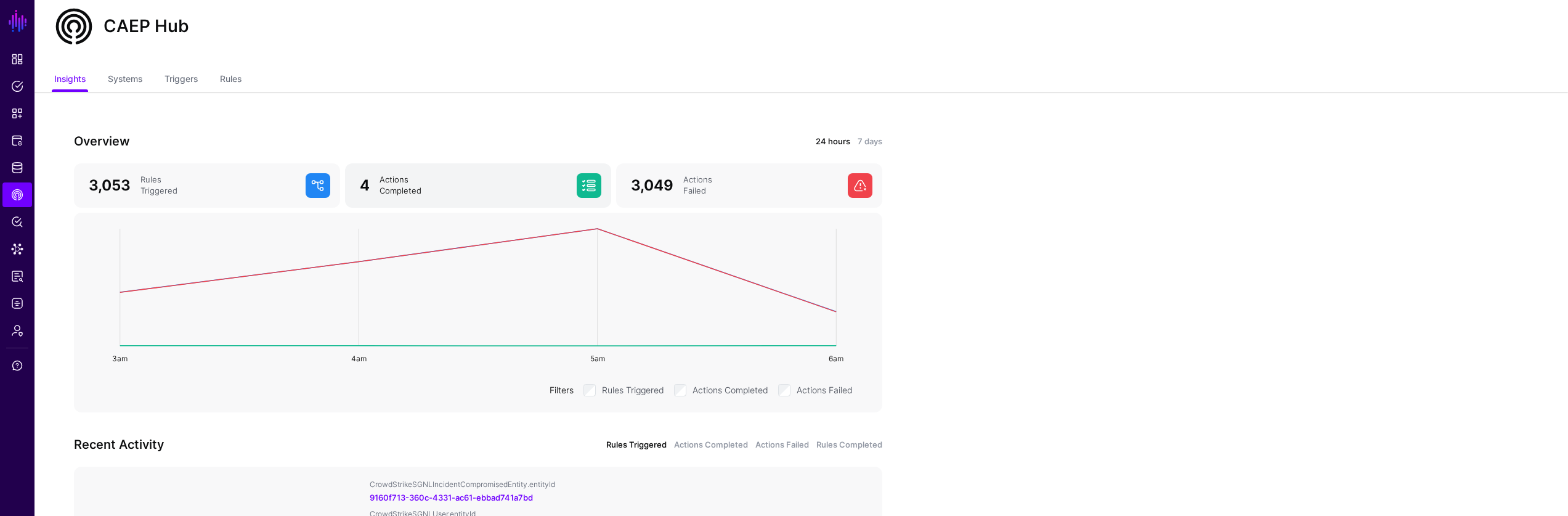
click at [521, 187] on div "Actions Completed" at bounding box center [473, 185] width 197 height 23
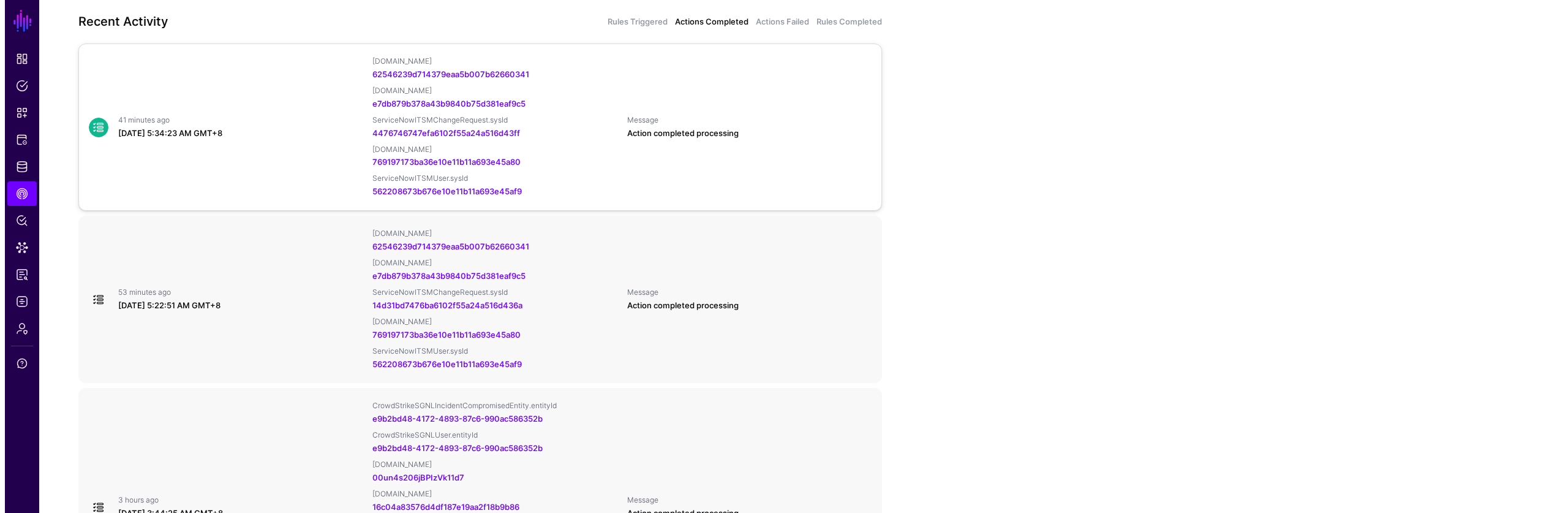
scroll to position [464, 0]
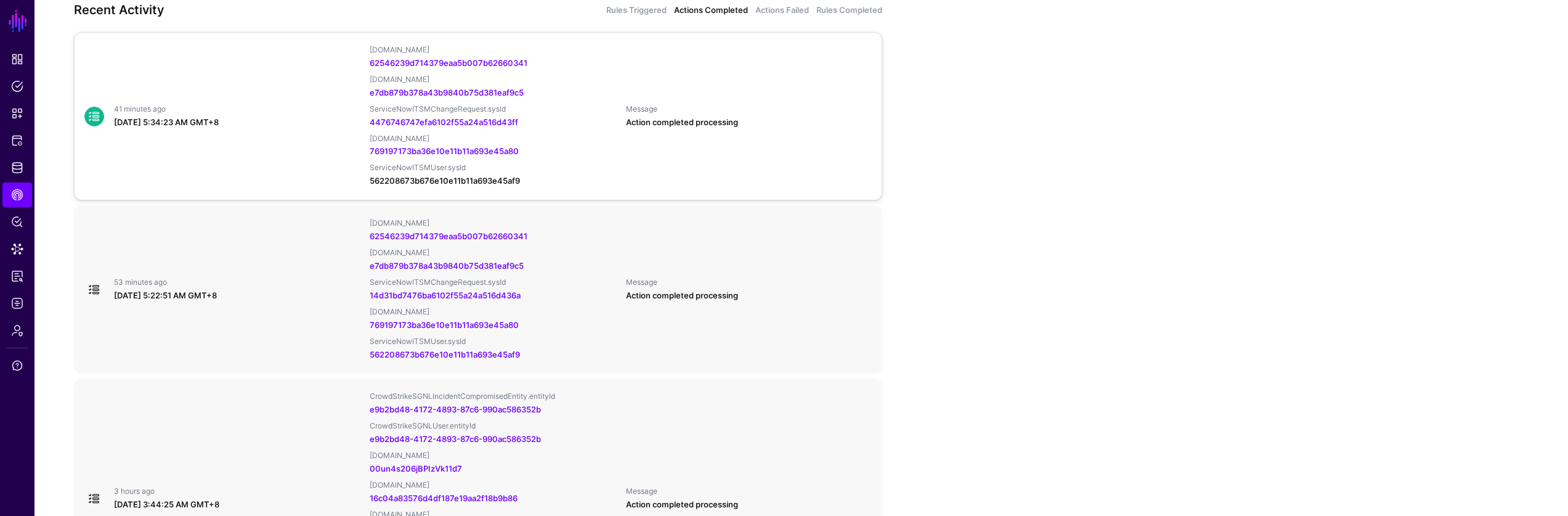
click at [506, 180] on link "562208673b676e10e11b11a693e45af9" at bounding box center [445, 180] width 151 height 10
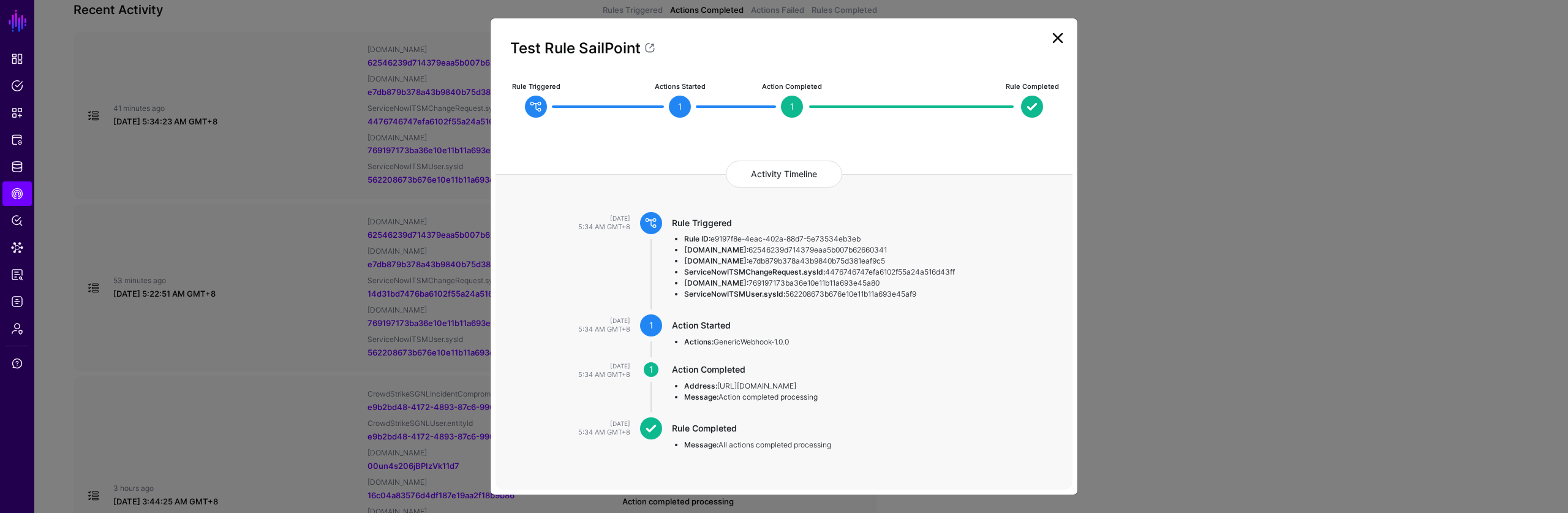
click at [817, 176] on h4 "Activity Timeline" at bounding box center [784, 174] width 116 height 27
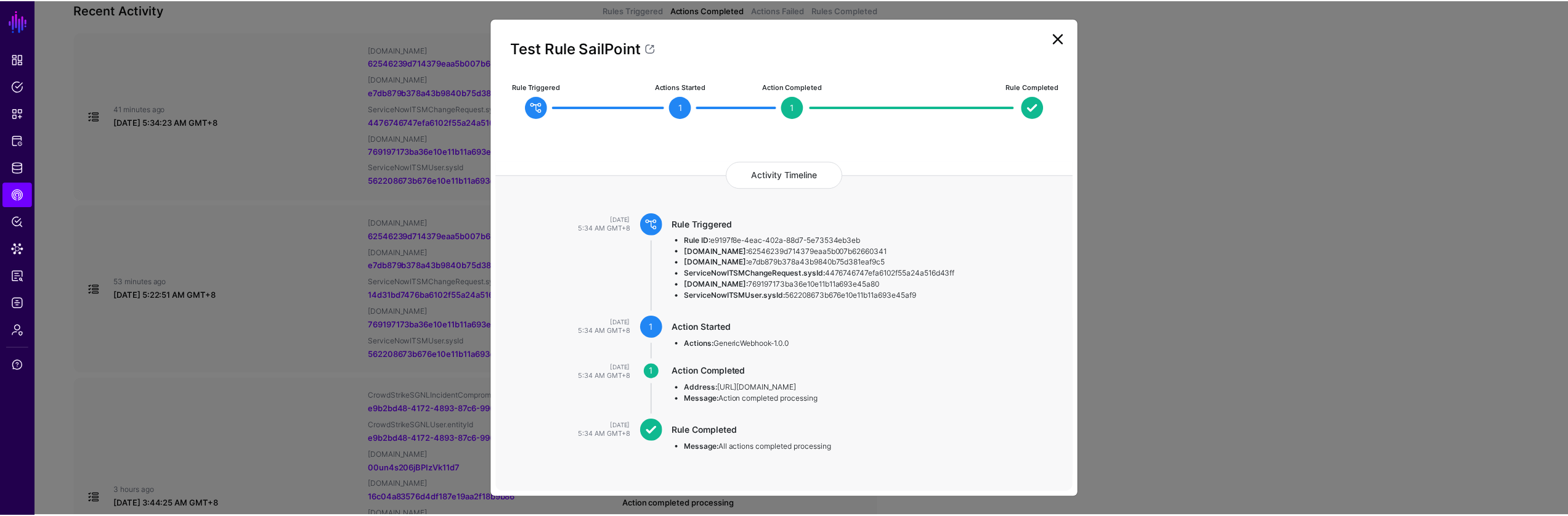
scroll to position [10, 0]
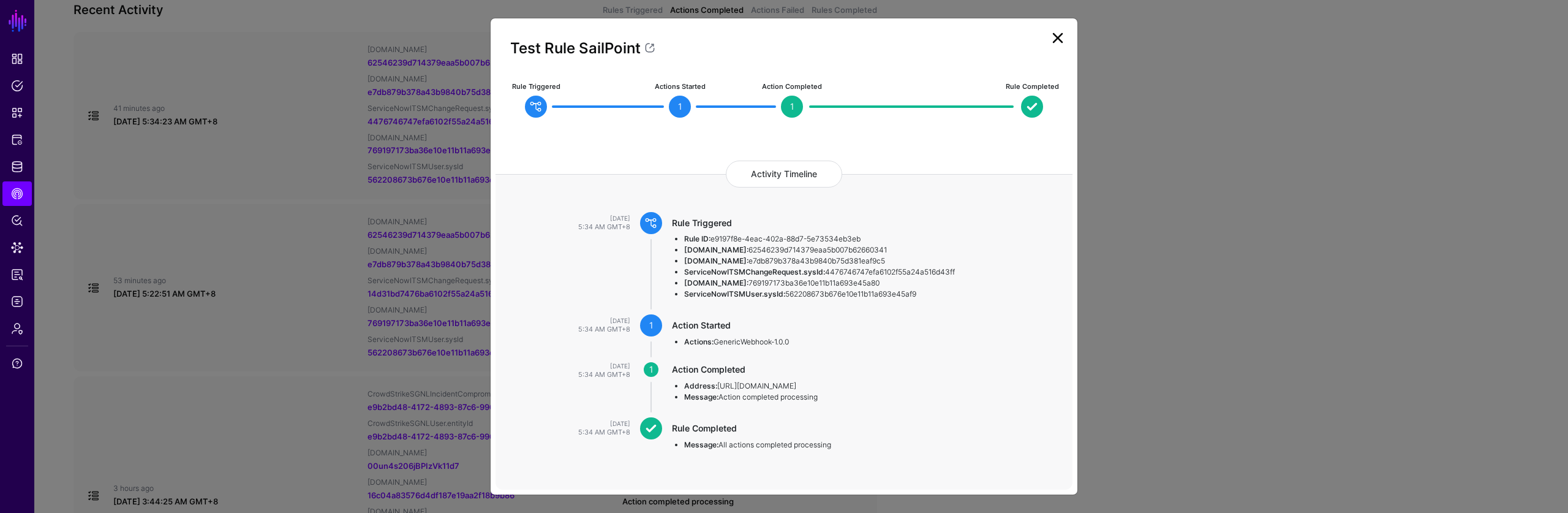
click at [1211, 340] on ngb-modal-window "Test Rule SailPoint Rule Triggered Actions Started 1 Action Completed 1 Rule Co…" at bounding box center [784, 256] width 1568 height 513
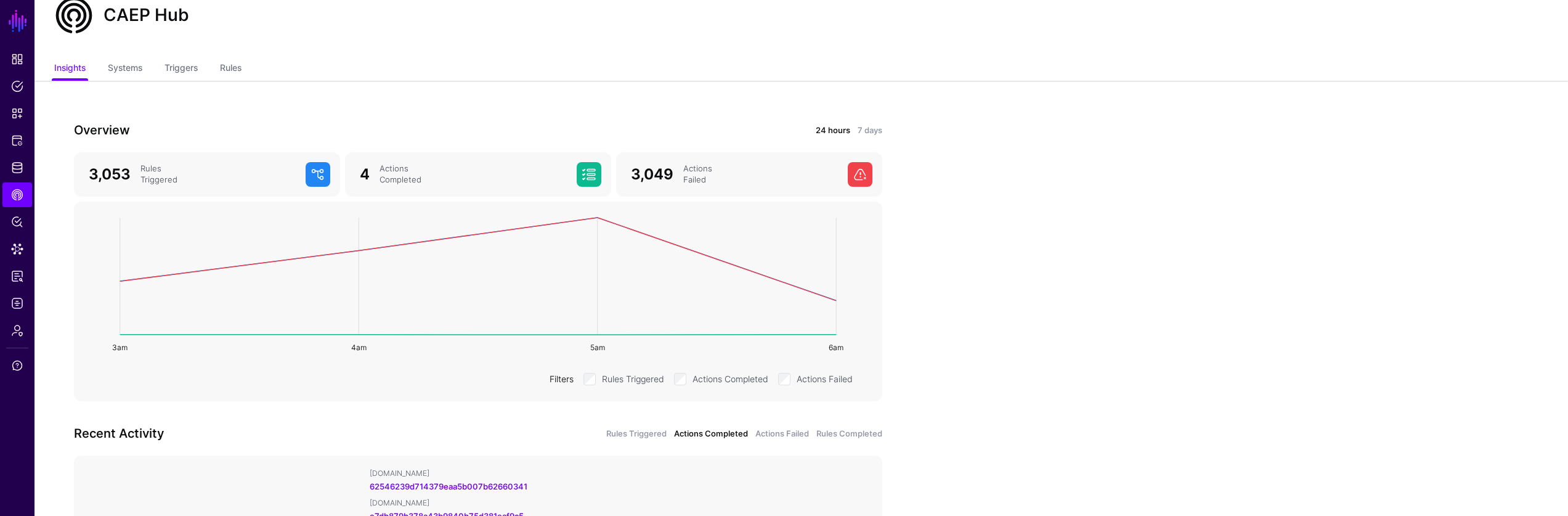
scroll to position [36, 0]
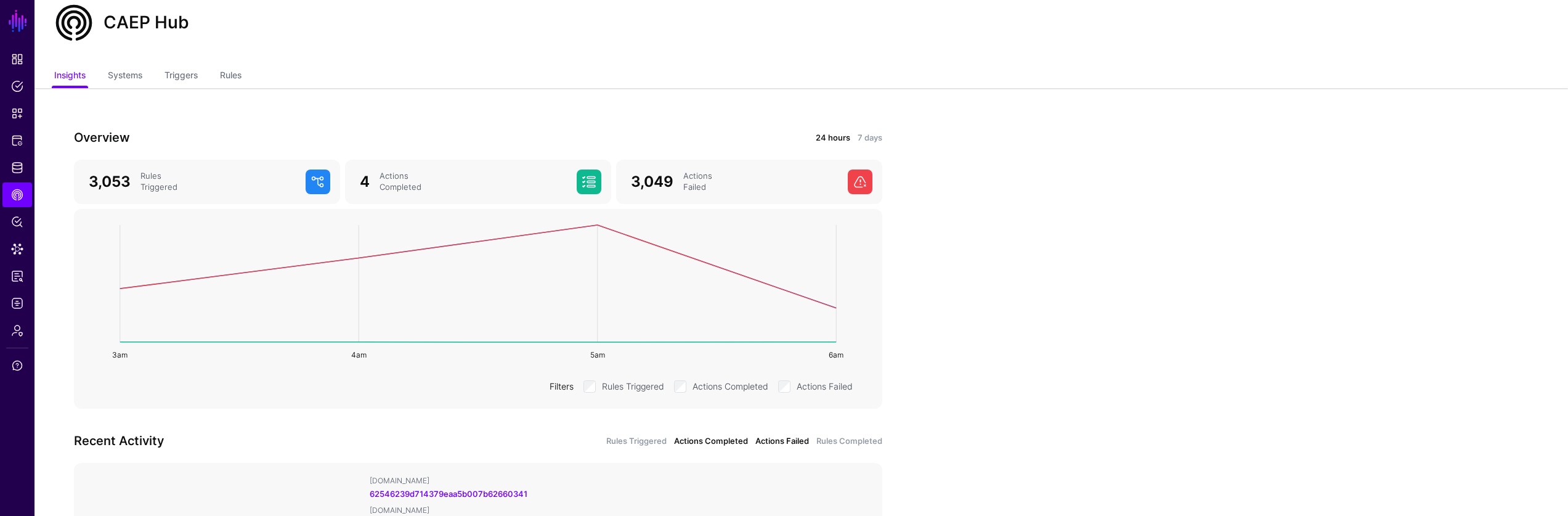
click at [801, 445] on link "Actions Failed" at bounding box center [782, 441] width 53 height 13
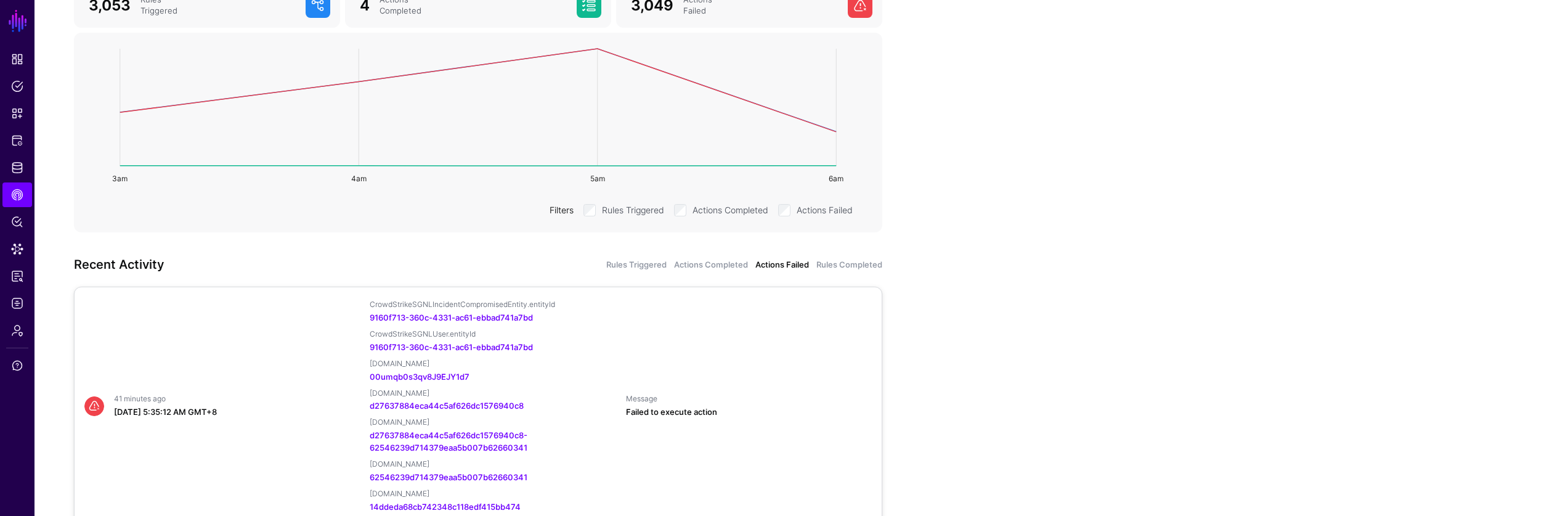
scroll to position [311, 0]
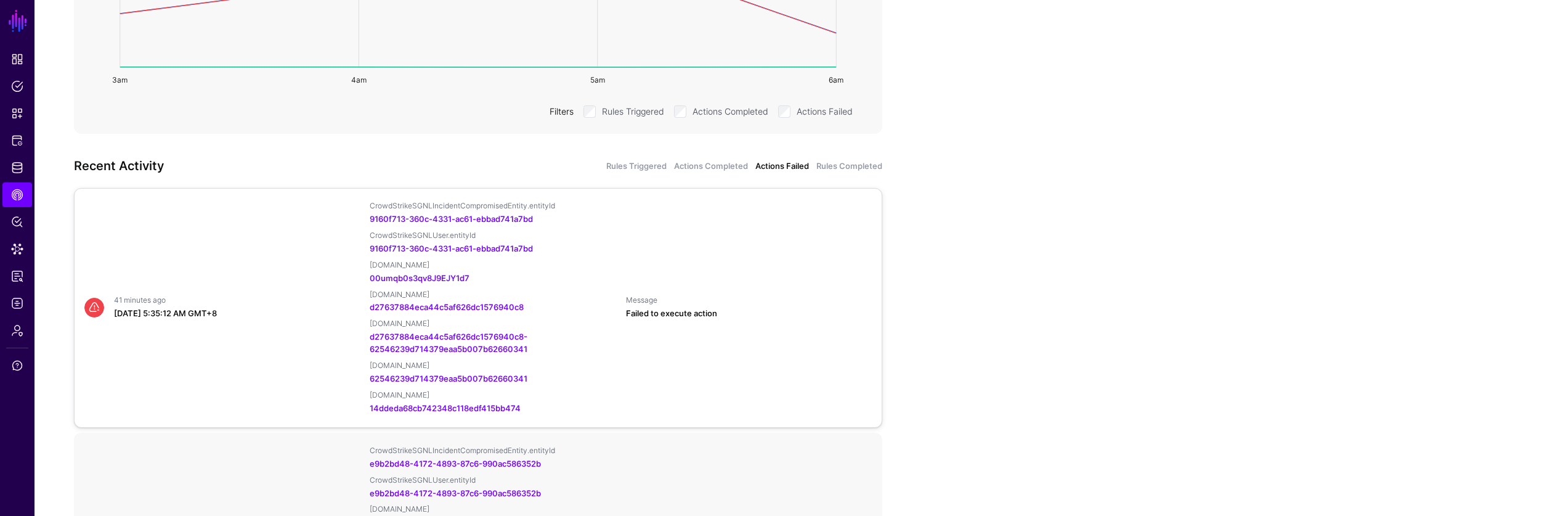
click at [750, 383] on div "41 minutes ago [DATE] 5:35:12 AM GMT+8 CrowdStrikeSGNLIncidentCompromisedEntity…" at bounding box center [478, 307] width 797 height 214
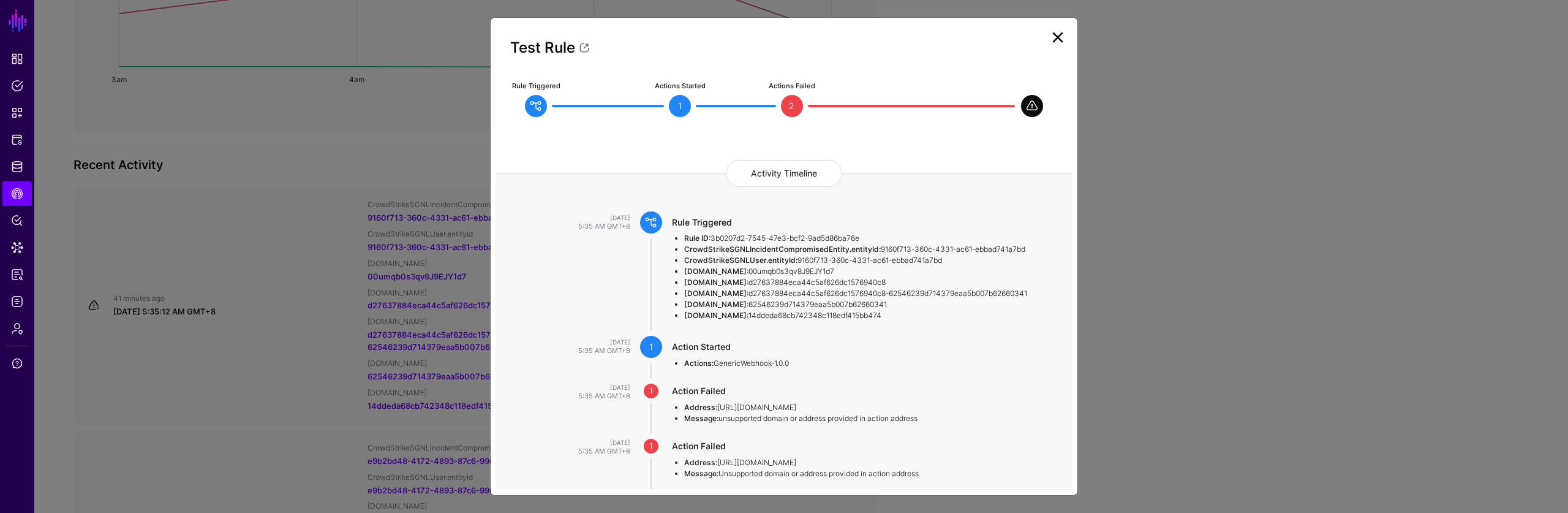
click at [1207, 341] on ngb-modal-window "Test Rule Rule Triggered Actions Started 1 Actions Failed 2 Activity Timeline […" at bounding box center [784, 256] width 1568 height 513
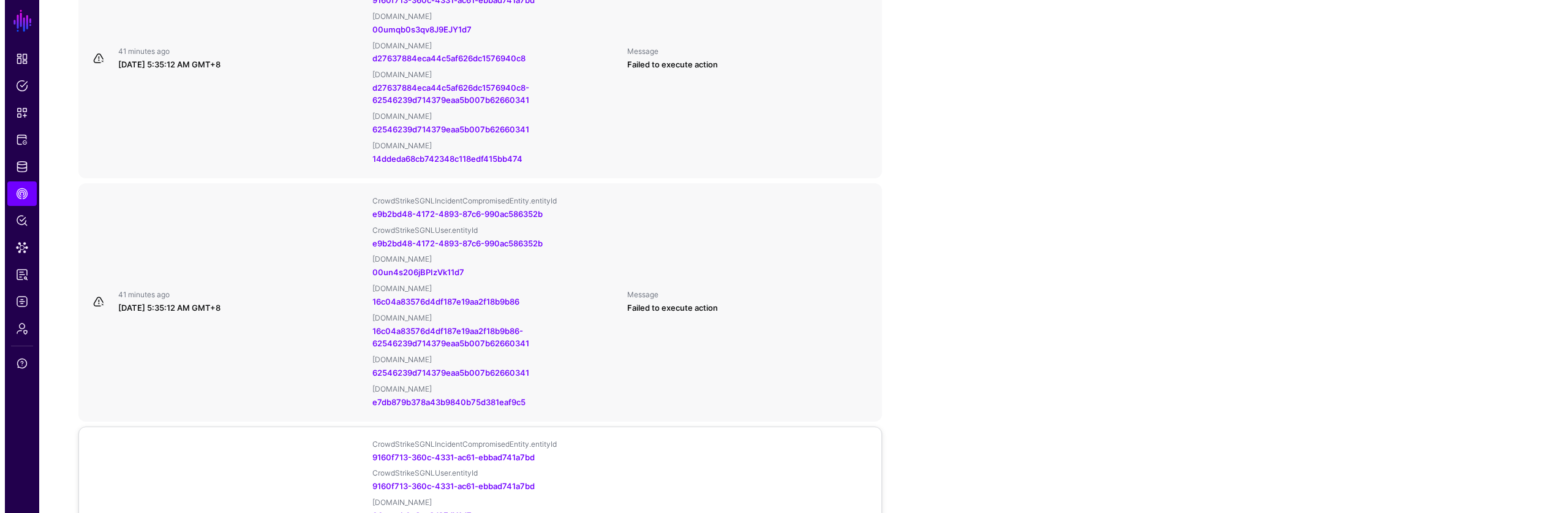
scroll to position [780, 0]
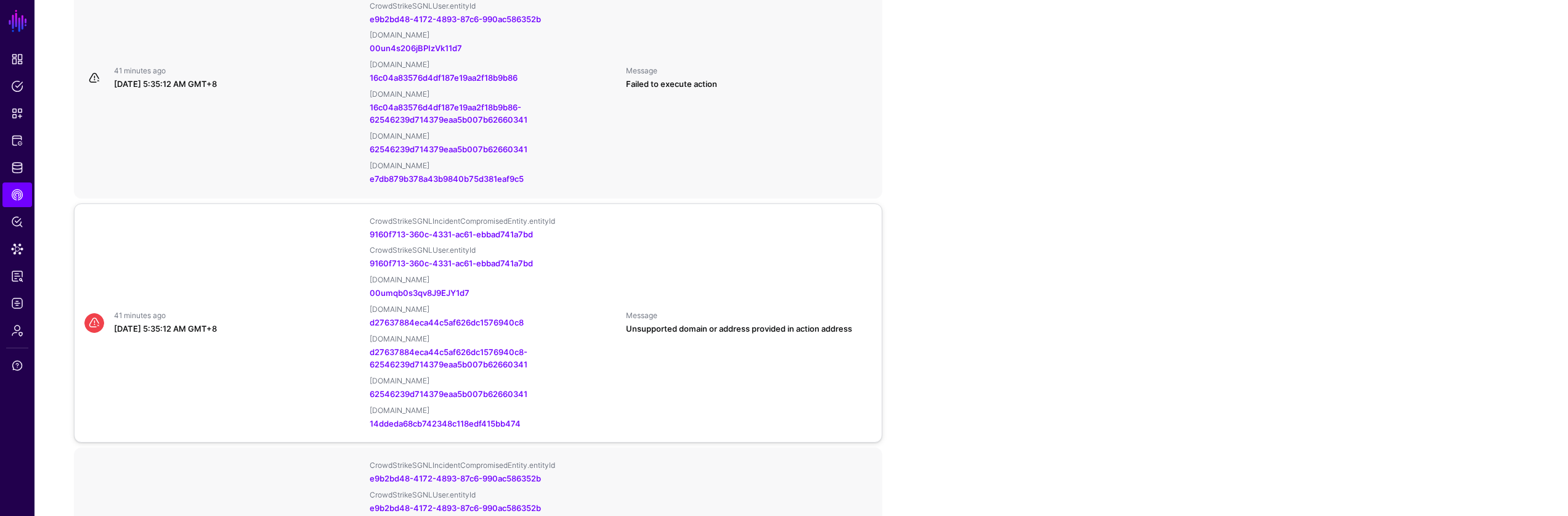
click at [760, 356] on div "41 minutes ago [DATE] 5:35:12 AM GMT+8 CrowdStrikeSGNLIncidentCompromisedEntity…" at bounding box center [478, 323] width 797 height 214
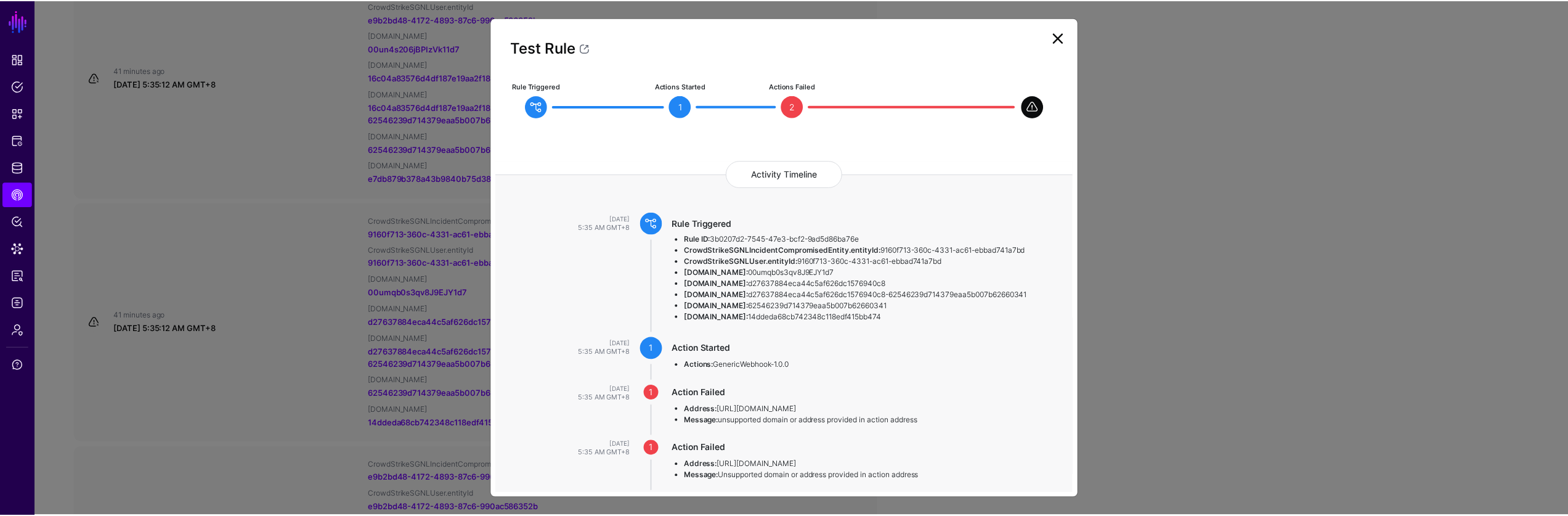
scroll to position [82, 0]
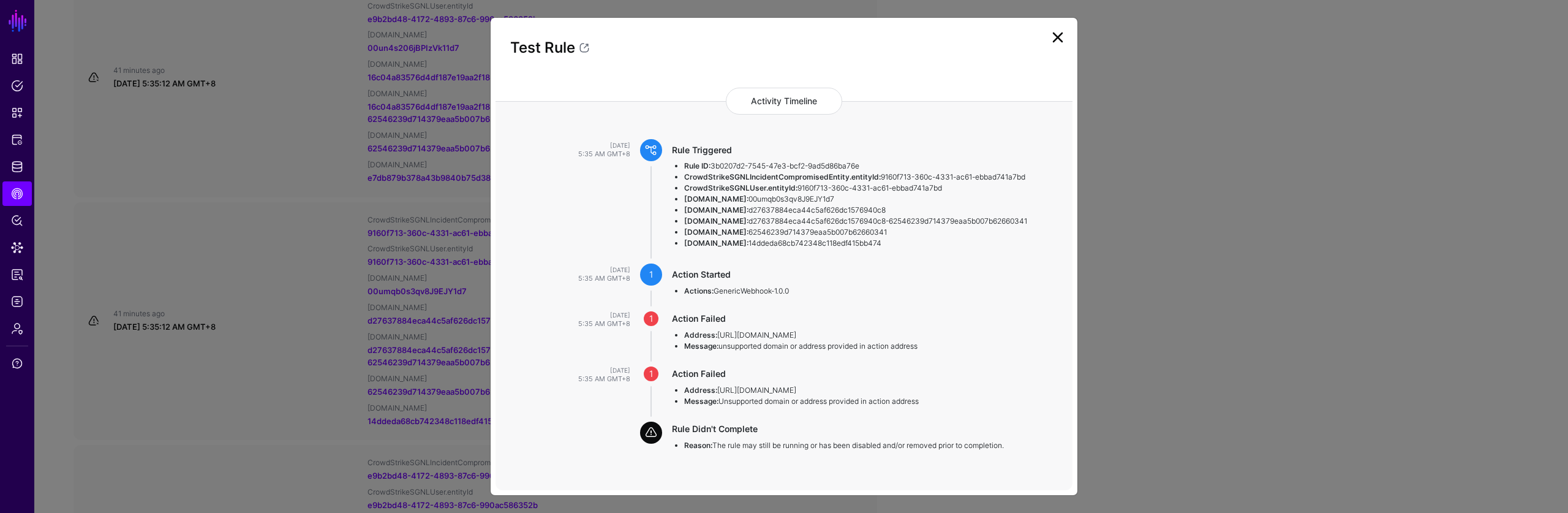
click at [1183, 252] on ngb-modal-window "Test Rule Rule Triggered Actions Started 1 Actions Failed 2 Activity Timeline […" at bounding box center [784, 256] width 1568 height 513
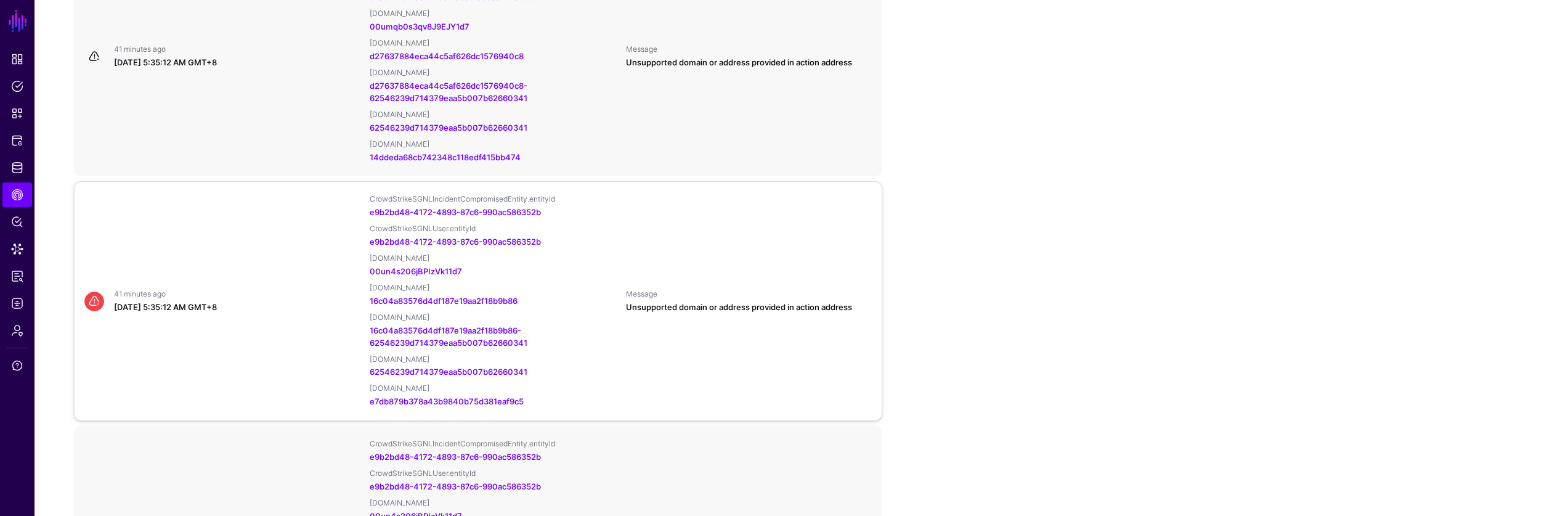
scroll to position [1064, 0]
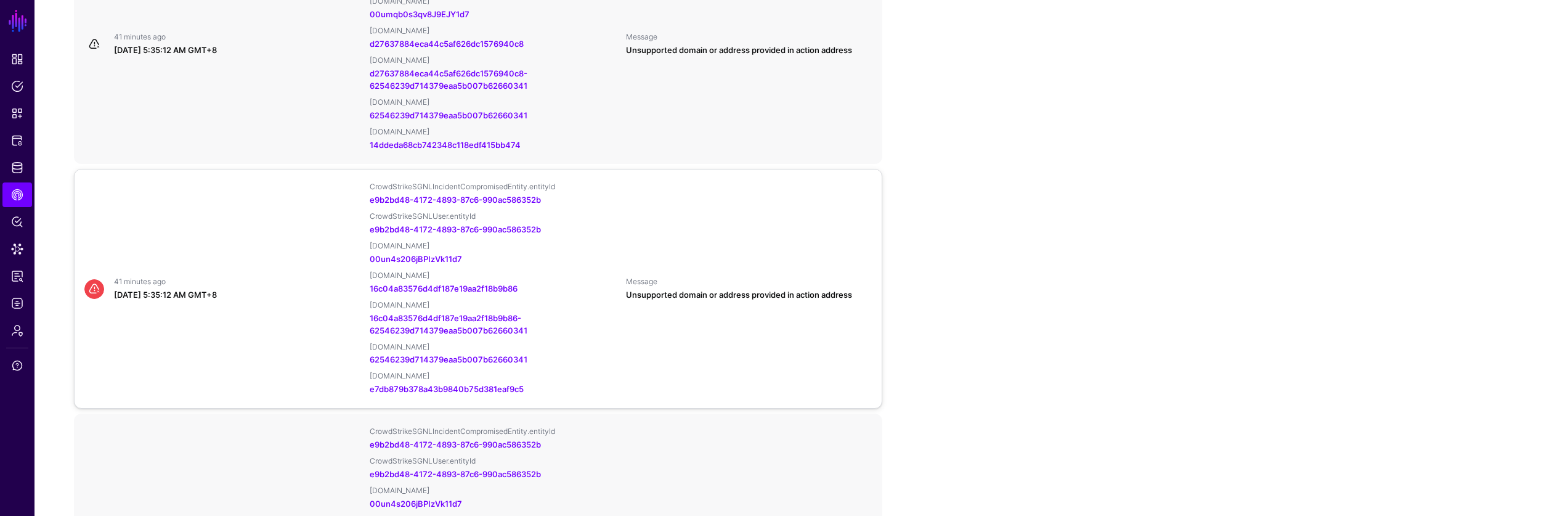
click at [778, 329] on div "41 minutes ago [DATE] 5:35:12 AM GMT+8 CrowdStrikeSGNLIncidentCompromisedEntity…" at bounding box center [478, 289] width 797 height 214
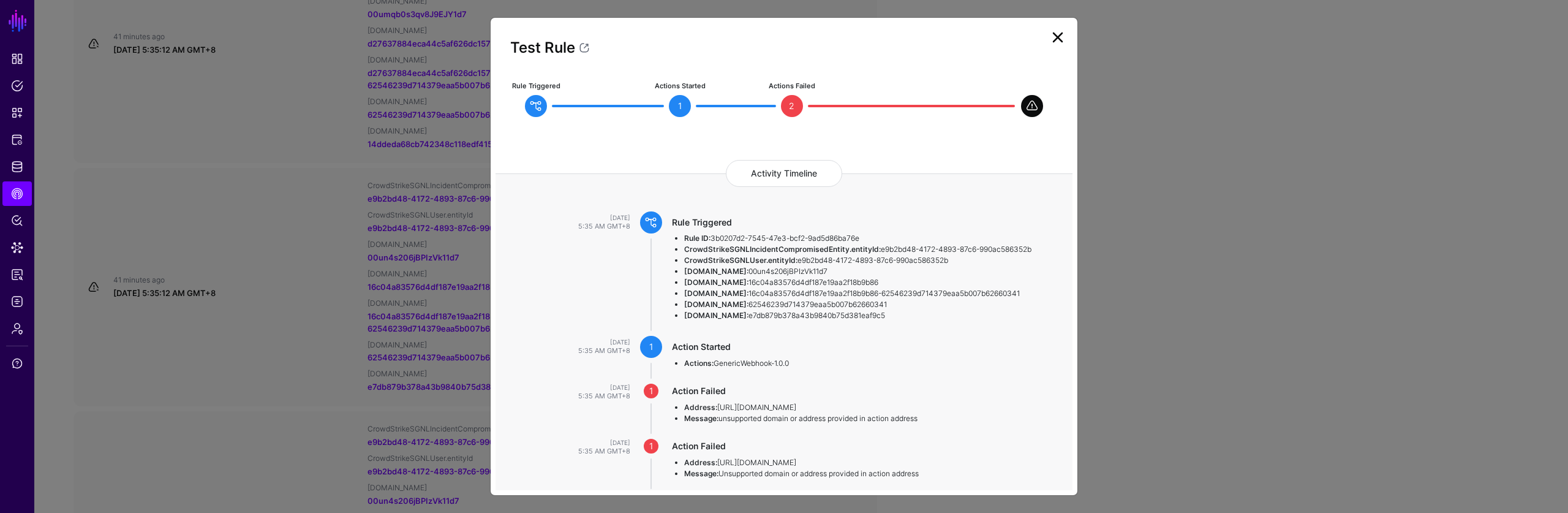
click at [414, 439] on ngb-modal-window "Test Rule Rule Triggered Actions Started 1 Actions Failed 2 Activity Timeline […" at bounding box center [784, 256] width 1568 height 513
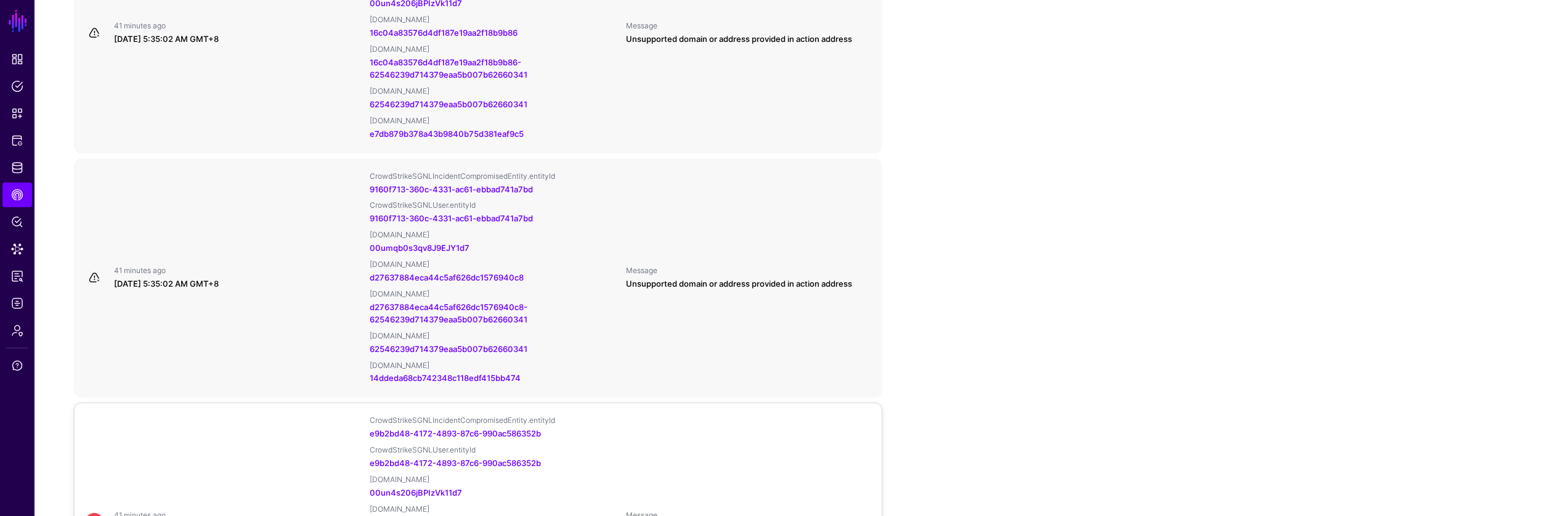
scroll to position [2251, 0]
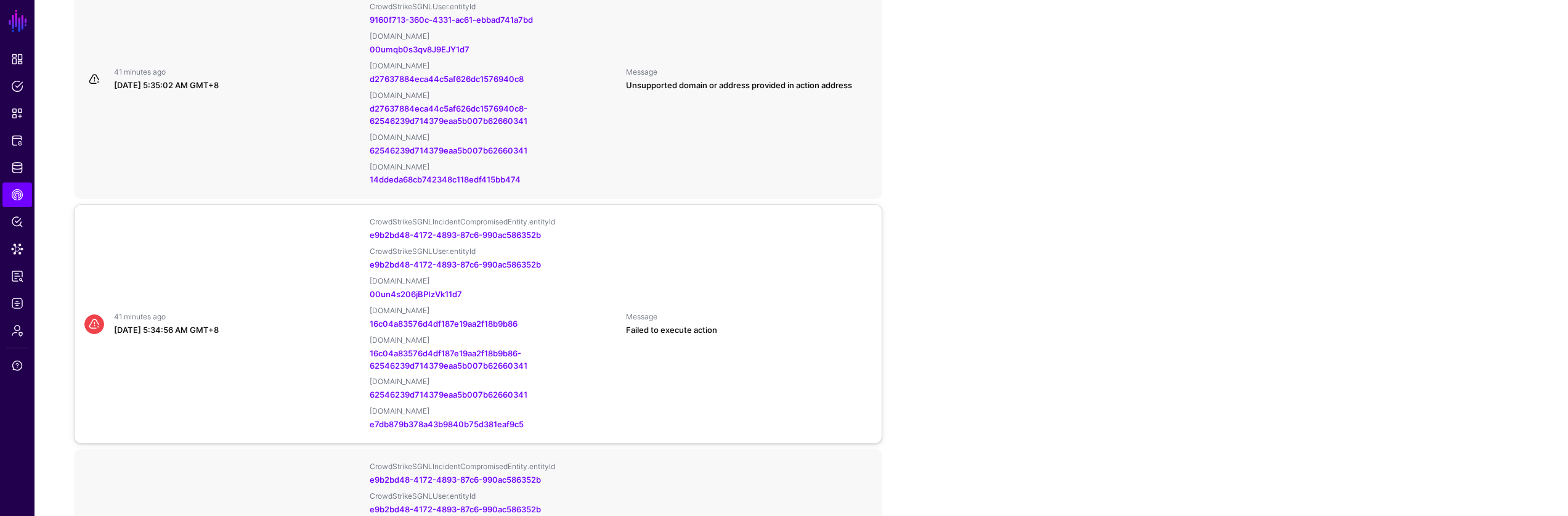
click at [678, 381] on div "41 minutes ago [DATE] 5:34:56 AM GMT+8 CrowdStrikeSGNLIncidentCompromisedEntity…" at bounding box center [478, 323] width 797 height 214
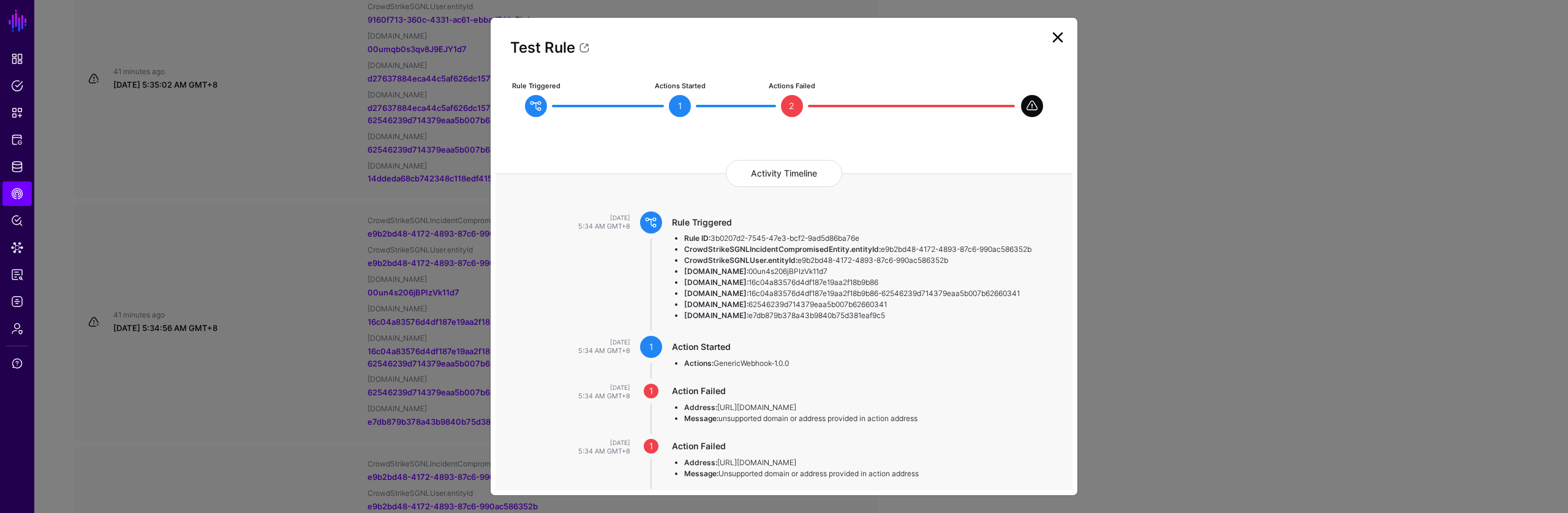
click at [1267, 141] on ngb-modal-window "Test Rule Rule Triggered Actions Started 1 Actions Failed 2 Activity Timeline […" at bounding box center [784, 256] width 1568 height 513
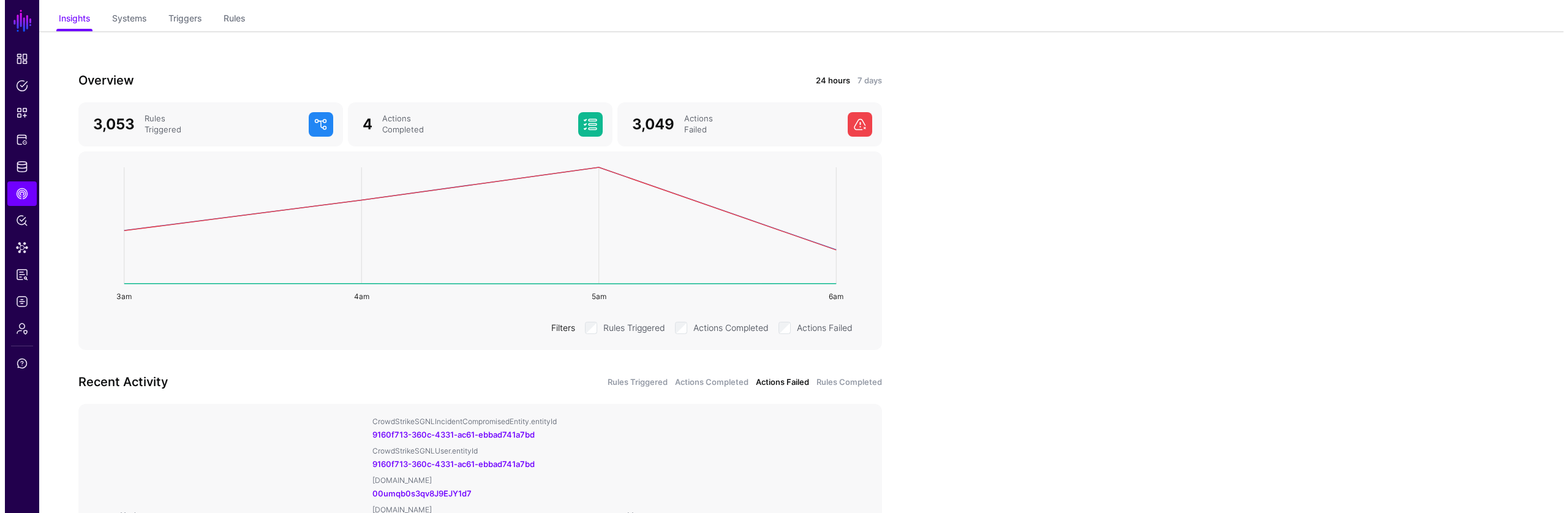
scroll to position [0, 0]
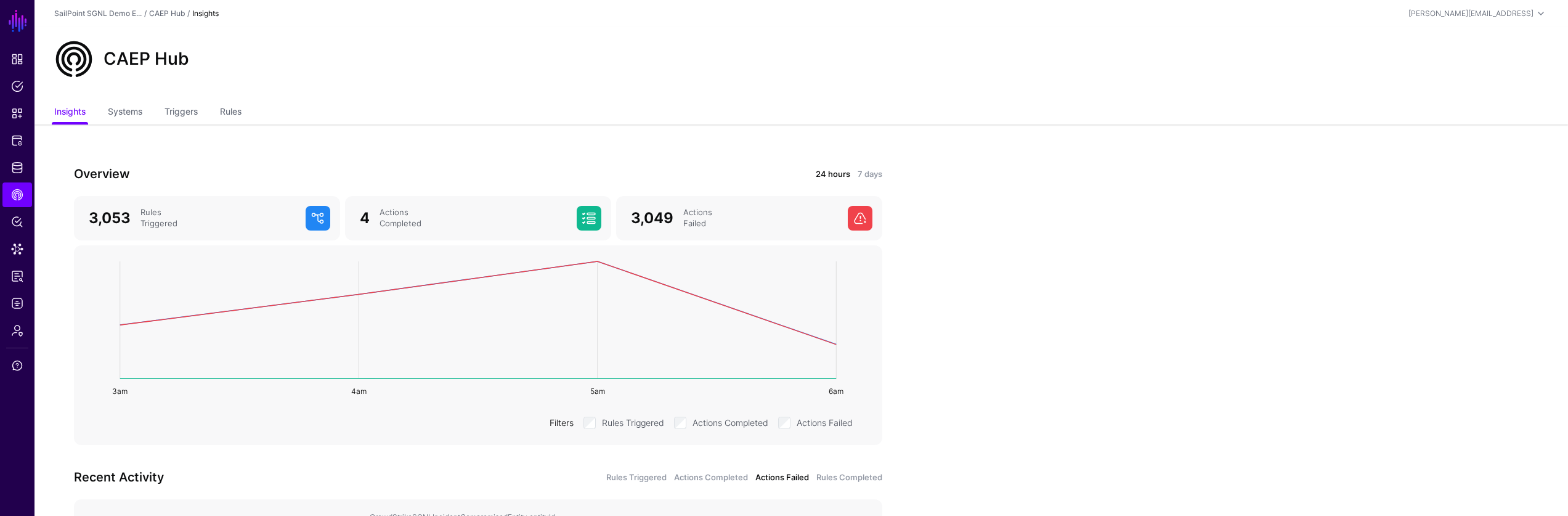
click at [219, 107] on ul "Insights Systems Triggers Rules" at bounding box center [801, 113] width 1494 height 24
drag, startPoint x: 1397, startPoint y: 293, endPoint x: 1330, endPoint y: 280, distance: 68.2
click at [246, 102] on ul "Insights Systems Triggers Rules" at bounding box center [801, 113] width 1494 height 24
click at [245, 110] on ul "Insights Systems Triggers Rules" at bounding box center [801, 113] width 1494 height 24
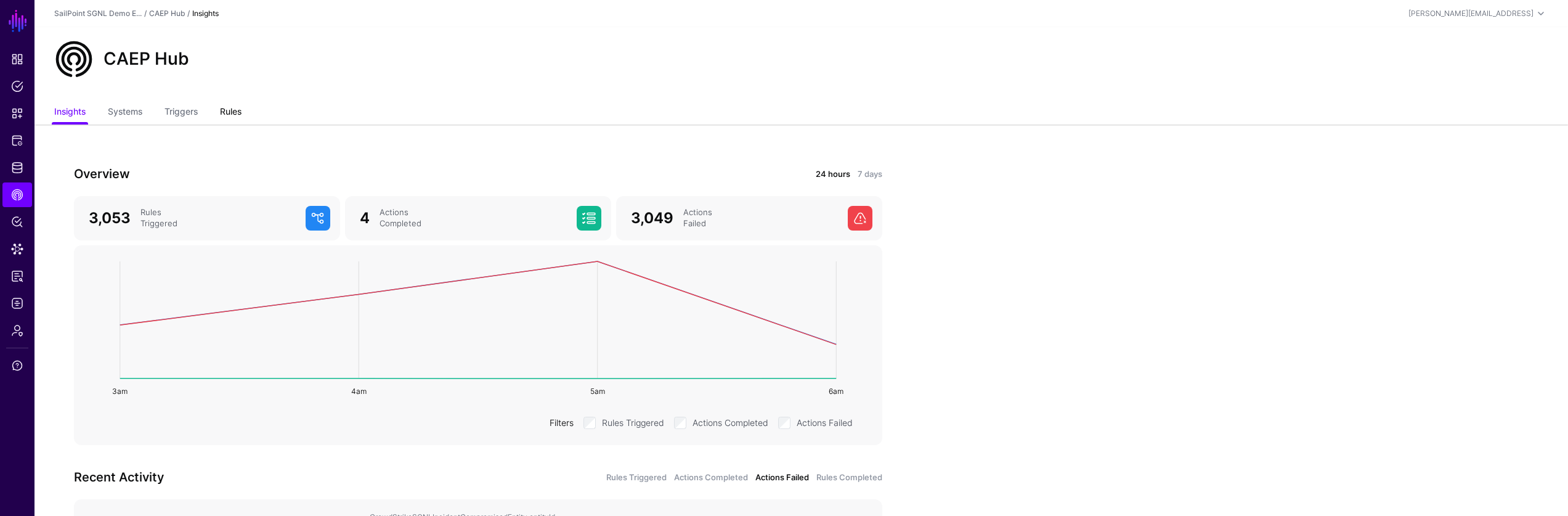
click at [236, 109] on link "Rules" at bounding box center [230, 113] width 22 height 24
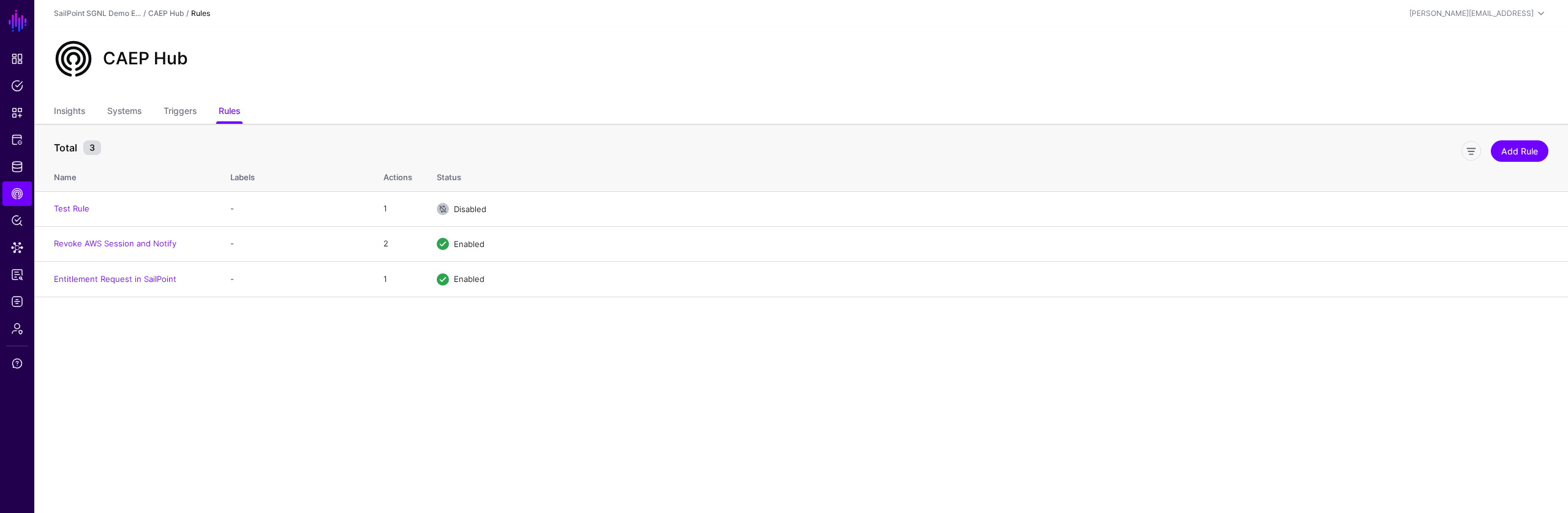
drag, startPoint x: 261, startPoint y: 437, endPoint x: 114, endPoint y: 298, distance: 202.3
click at [261, 437] on main "SGNL Dashboard Policies Snippets Protected Systems Identity Data Fabric CAEP Hu…" at bounding box center [784, 256] width 1568 height 513
click at [101, 280] on link "Entitlement Request in SailPoint" at bounding box center [115, 279] width 122 height 10
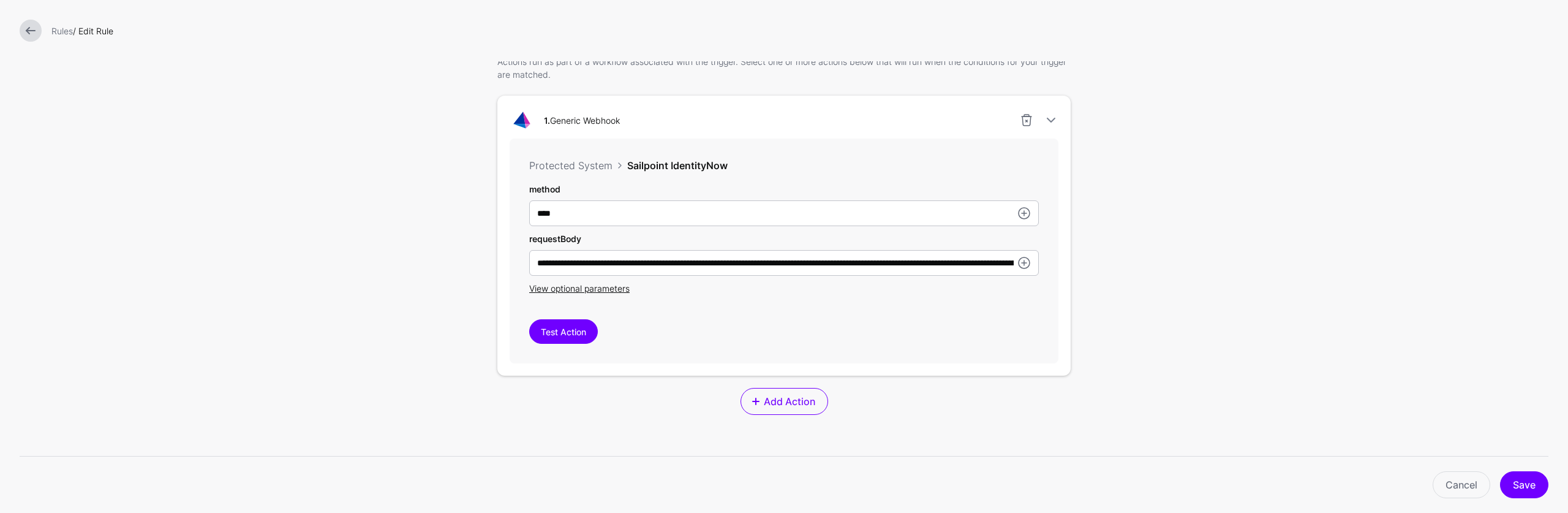
scroll to position [273, 0]
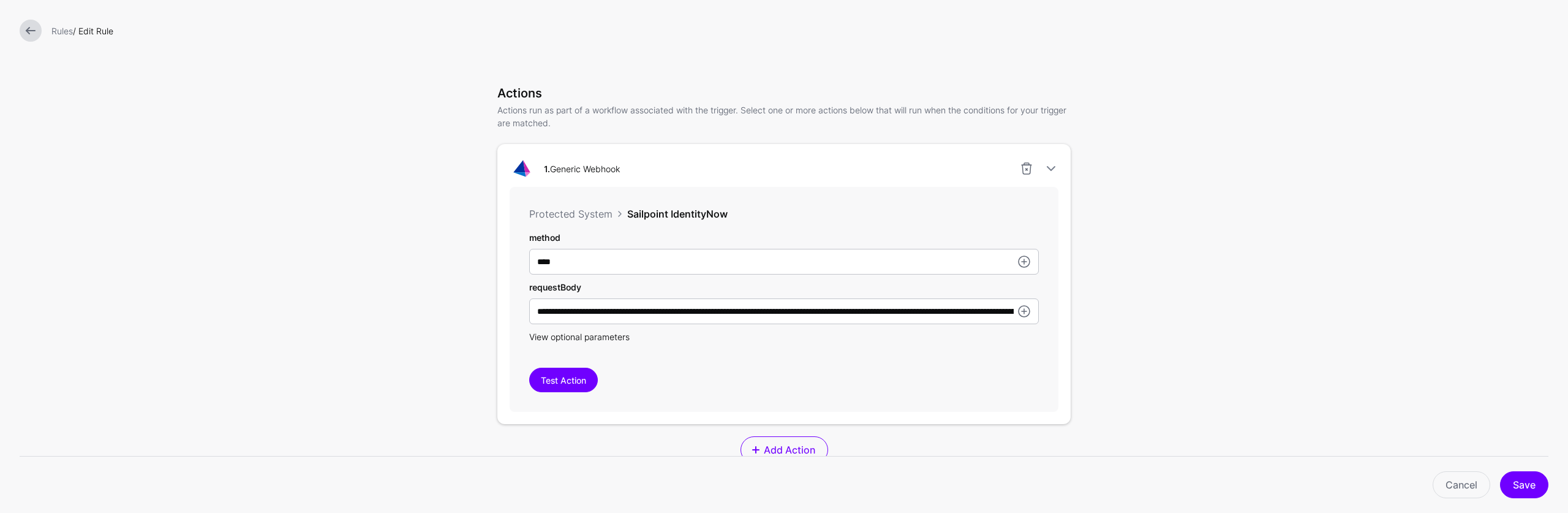
click at [609, 337] on span "View optional parameters" at bounding box center [579, 337] width 101 height 11
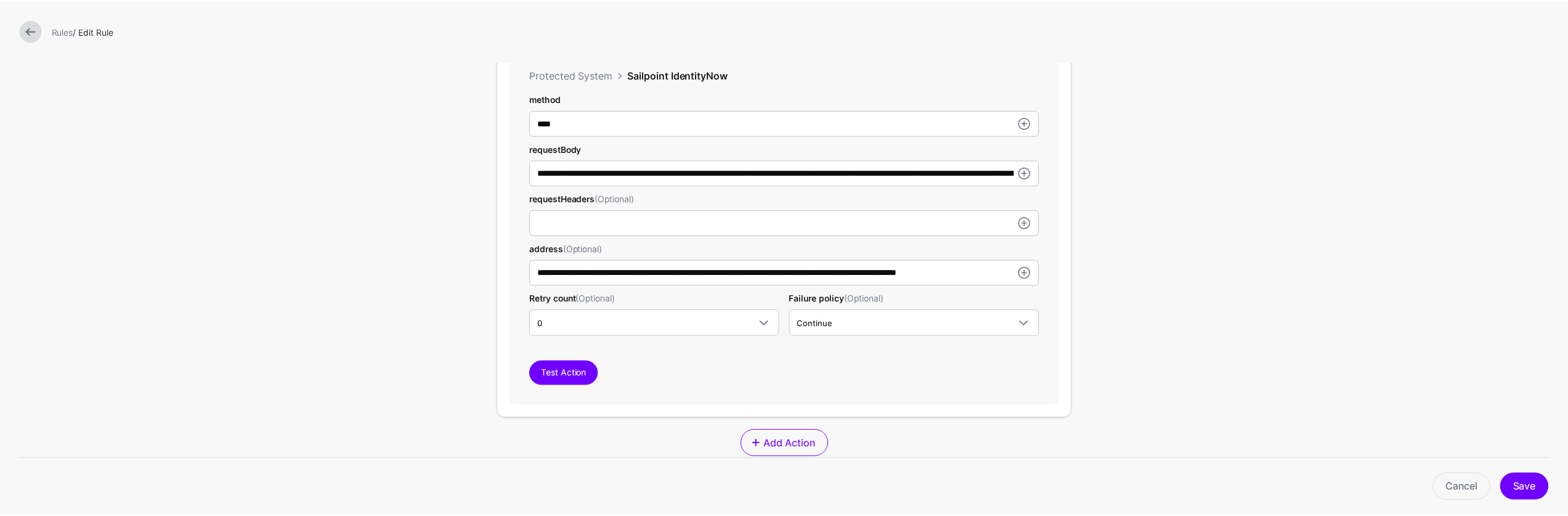
scroll to position [378, 0]
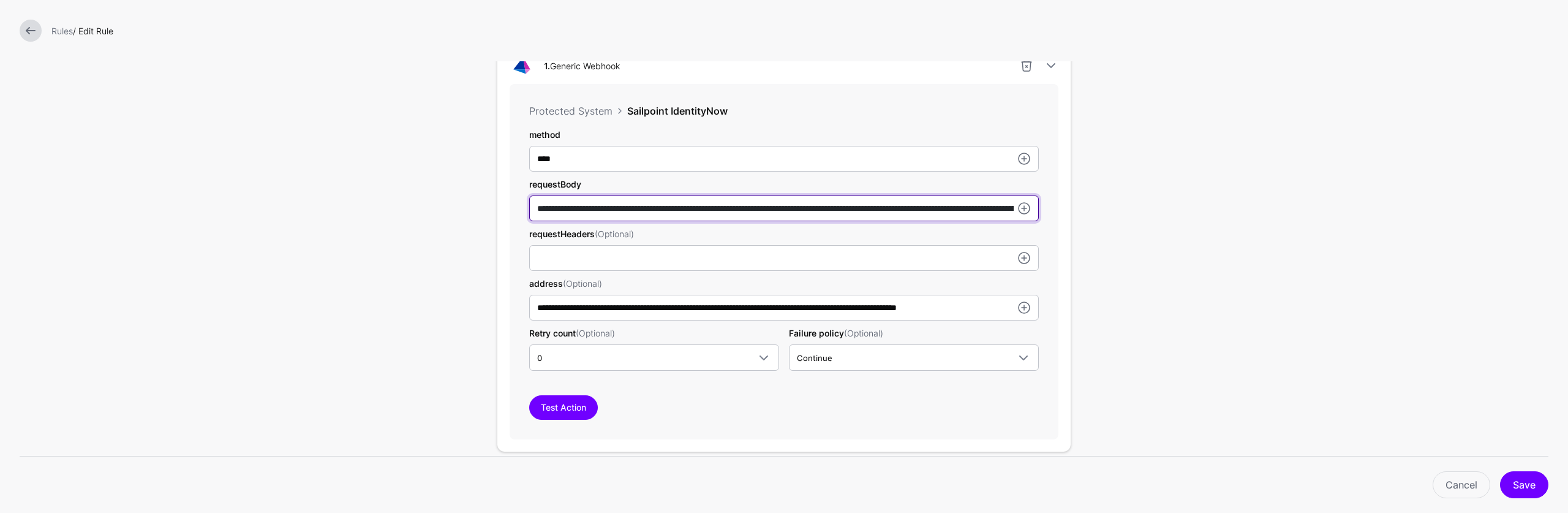
click at [743, 211] on input "**********" at bounding box center [784, 209] width 510 height 25
click at [587, 212] on input "**********" at bounding box center [784, 209] width 510 height 25
click at [587, 209] on input "**********" at bounding box center [784, 209] width 510 height 25
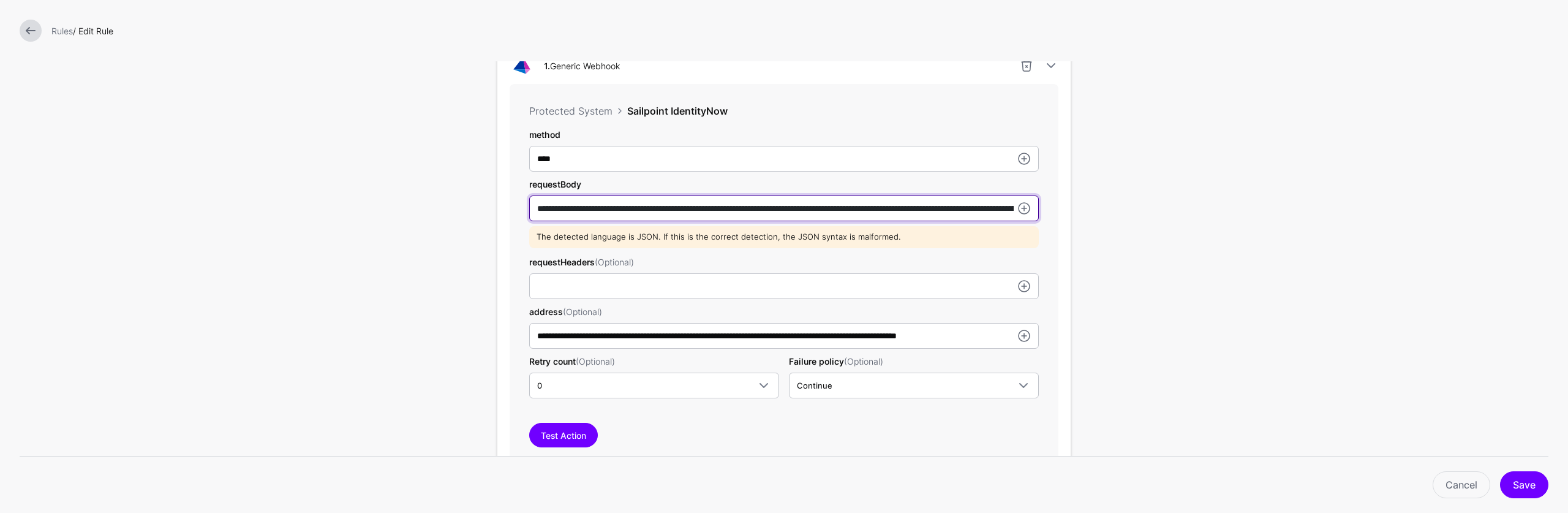
type input "**********"
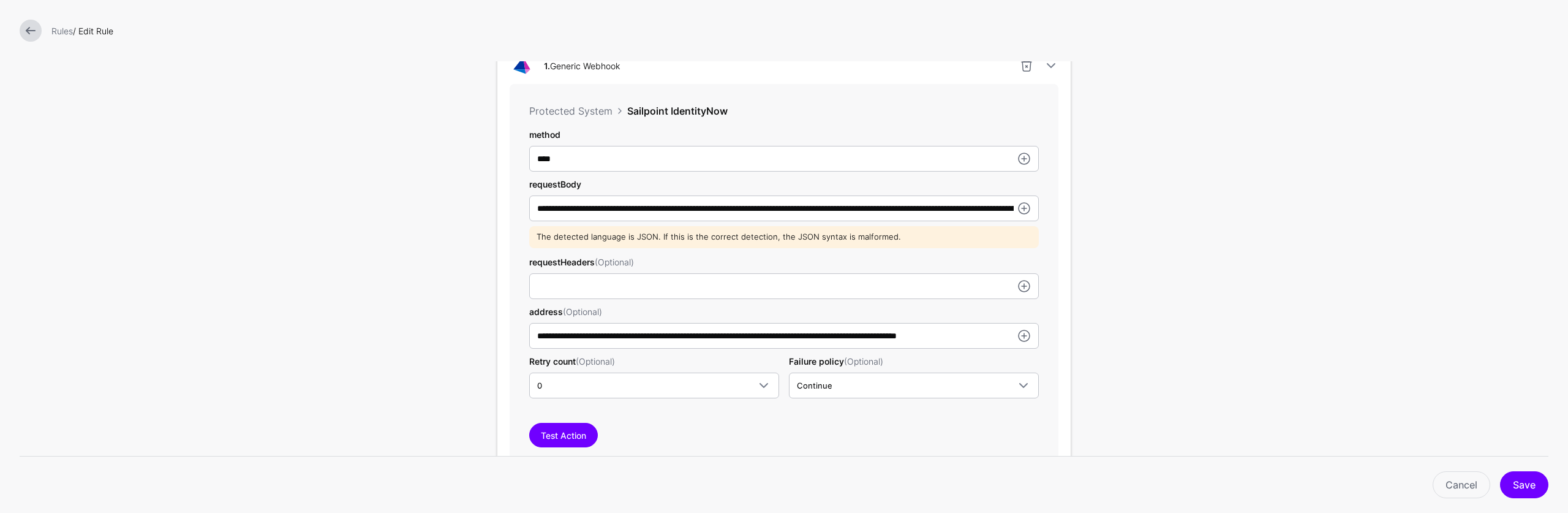
drag, startPoint x: 654, startPoint y: 237, endPoint x: 903, endPoint y: 239, distance: 249.0
click at [903, 239] on div "The detected language is JSON. If this is the correct detection, the JSON synta…" at bounding box center [784, 237] width 510 height 23
copy div "If this is the correct detection, the JSON syntax is malformed."
drag, startPoint x: 315, startPoint y: 185, endPoint x: 283, endPoint y: 94, distance: 96.5
click at [312, 182] on form "**********" at bounding box center [784, 206] width 1568 height 1164
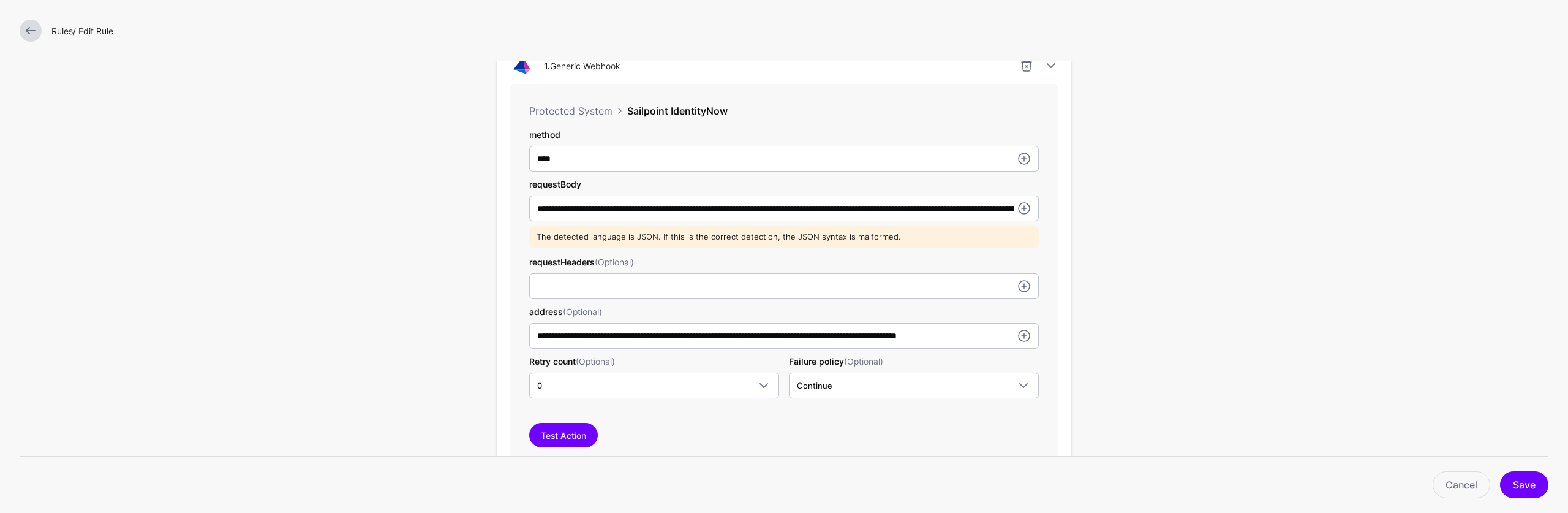
click at [68, 30] on link "Rules" at bounding box center [63, 30] width 22 height 11
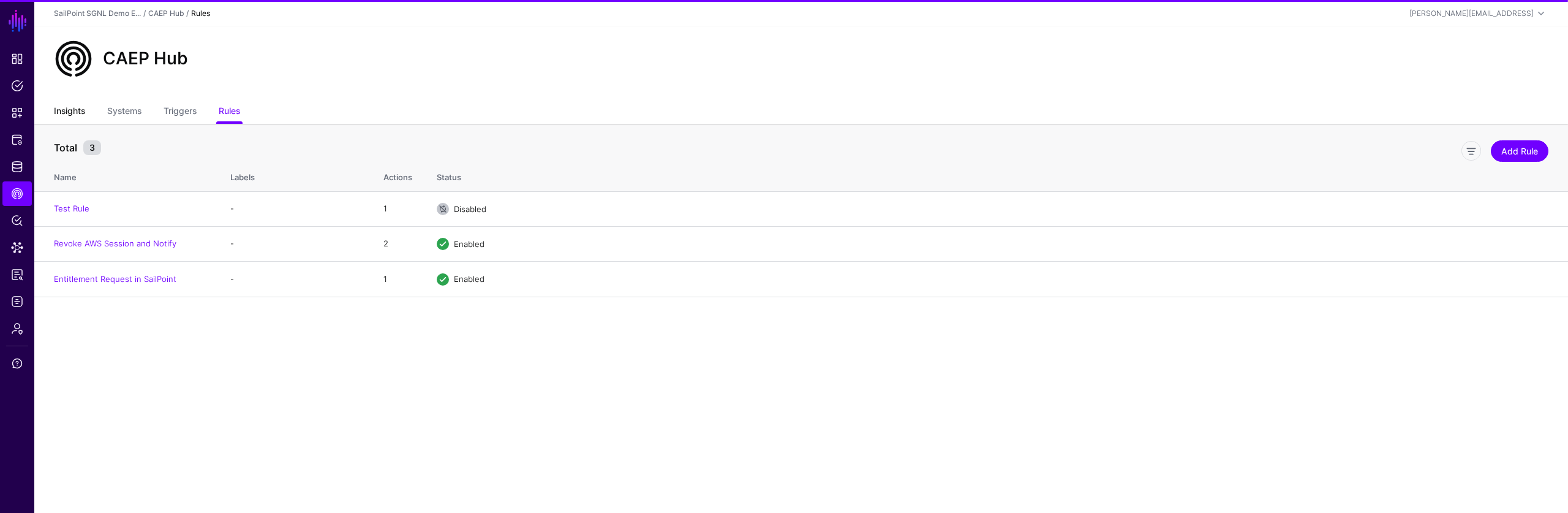
click at [77, 110] on link "Insights" at bounding box center [69, 113] width 31 height 23
